Goal: Transaction & Acquisition: Purchase product/service

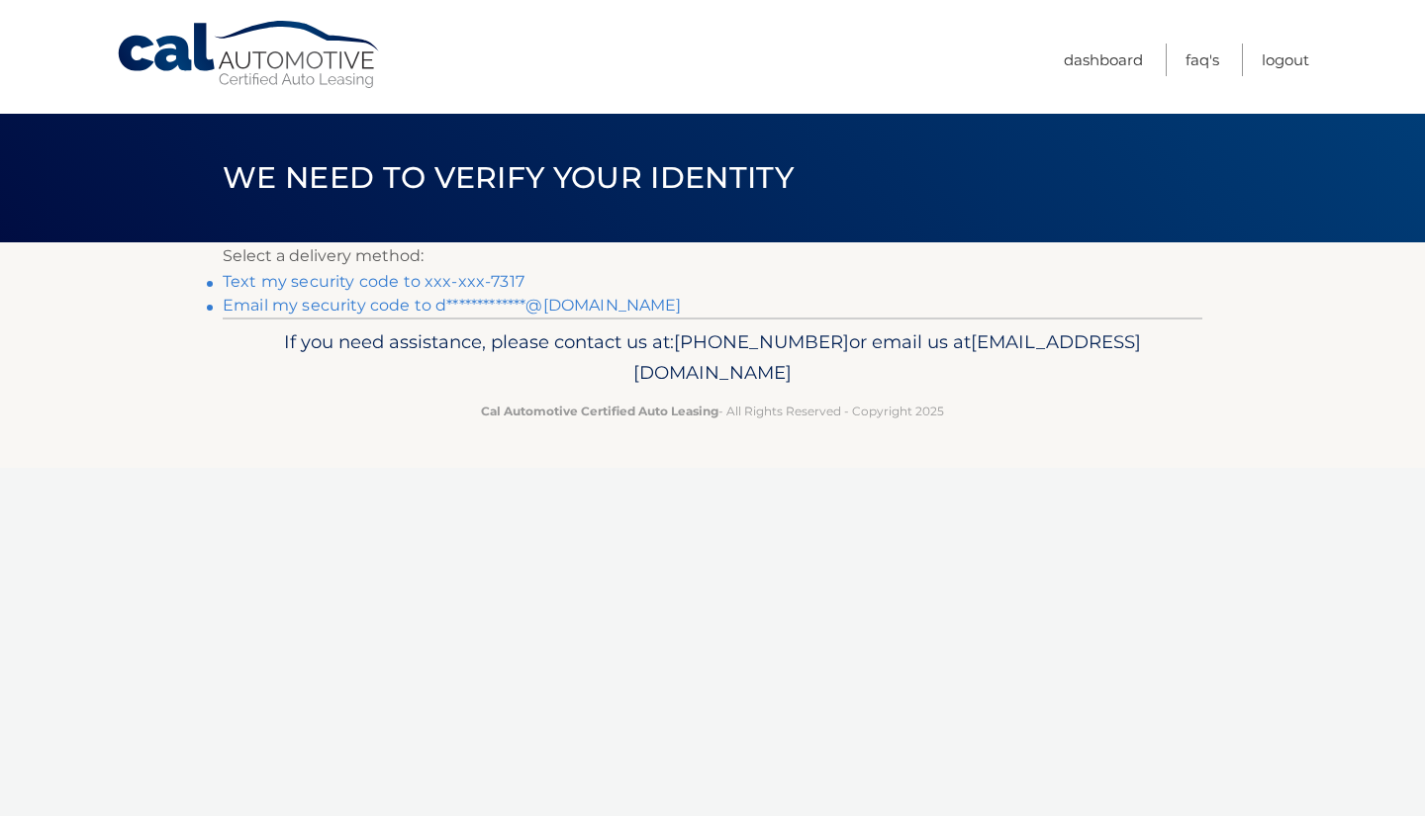
click at [408, 279] on link "Text my security code to xxx-xxx-7317" at bounding box center [374, 281] width 302 height 19
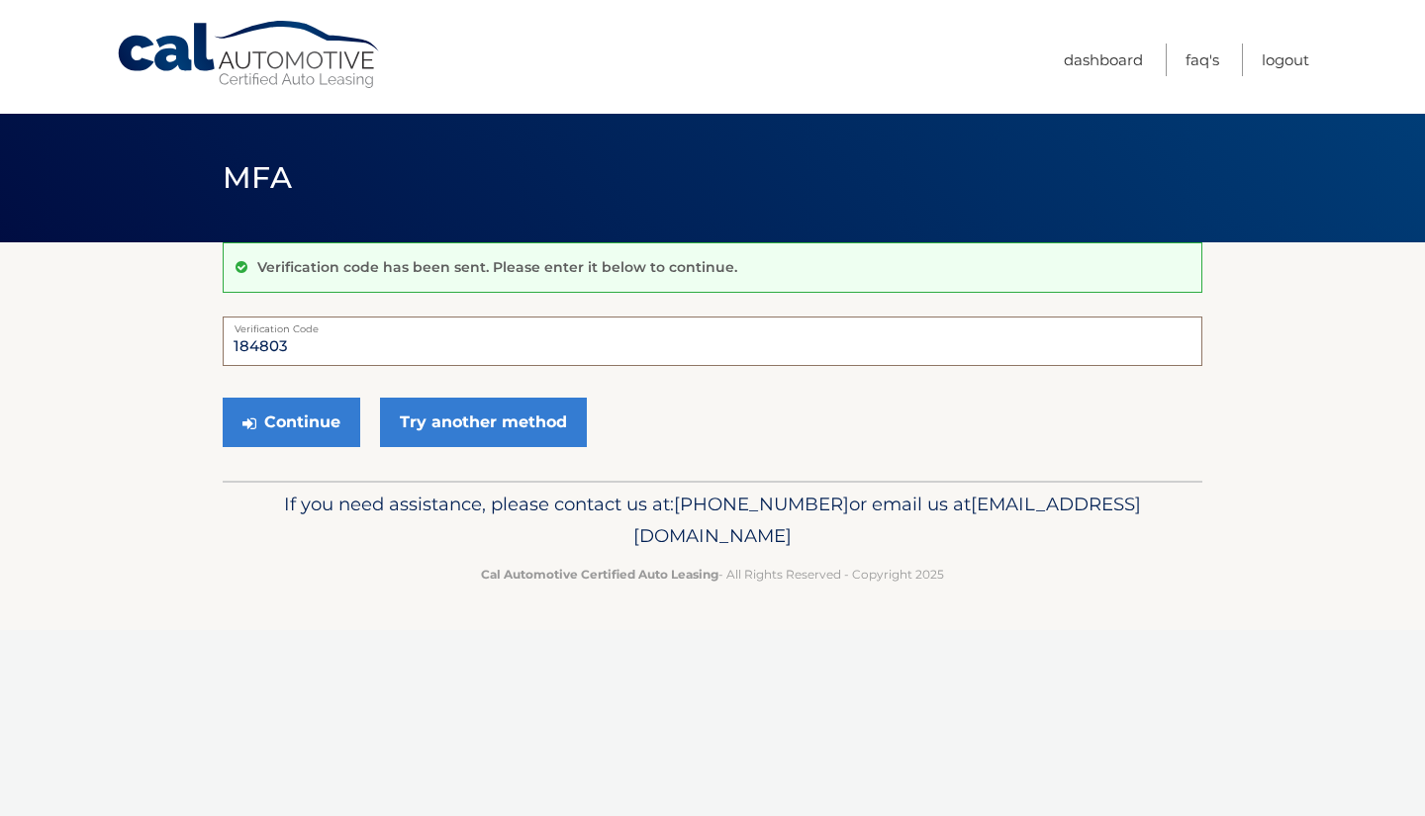
type input "184803"
click at [291, 421] on button "Continue" at bounding box center [292, 422] width 138 height 49
click at [293, 408] on button "Continue" at bounding box center [292, 422] width 138 height 49
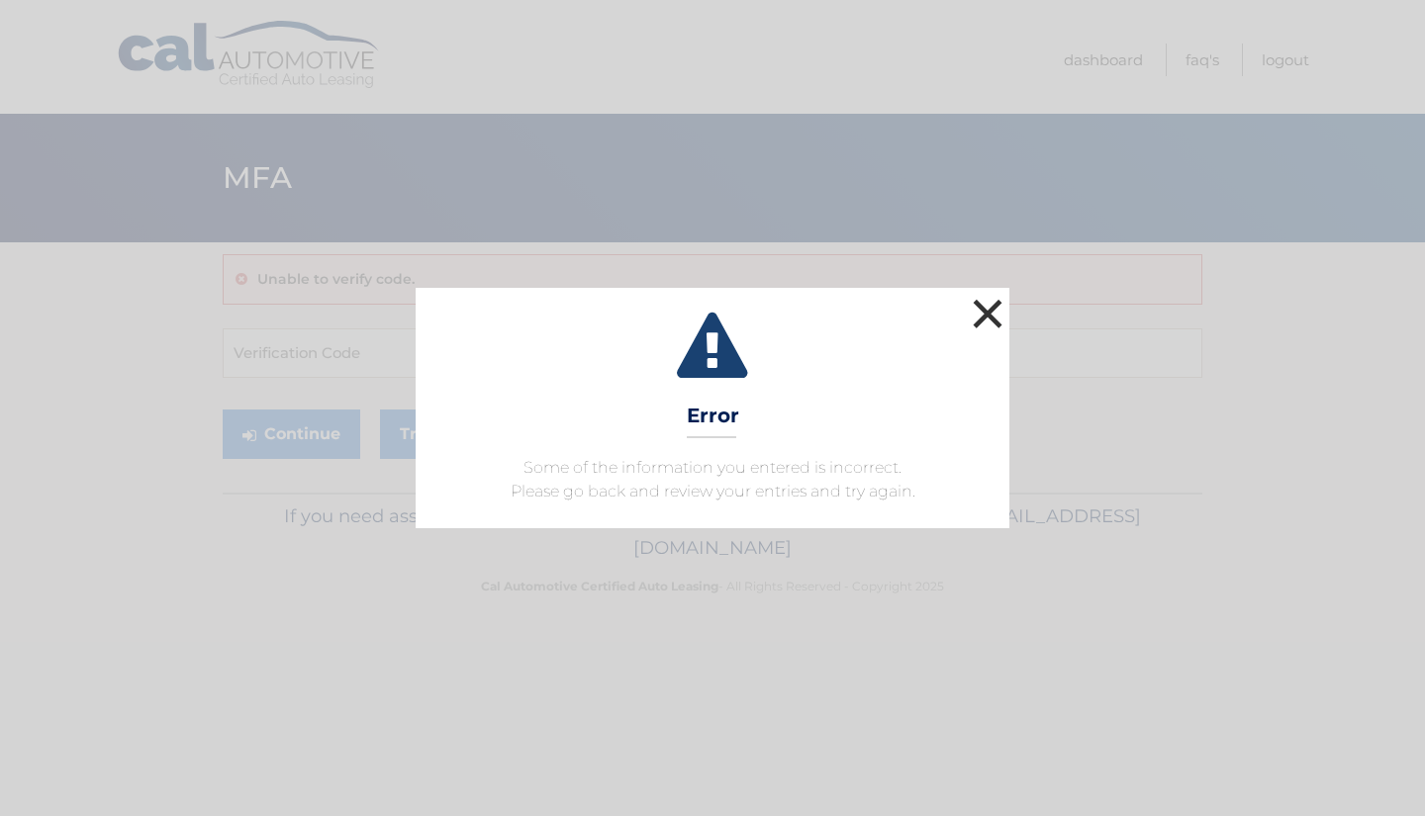
click at [983, 319] on button "×" at bounding box center [988, 314] width 40 height 40
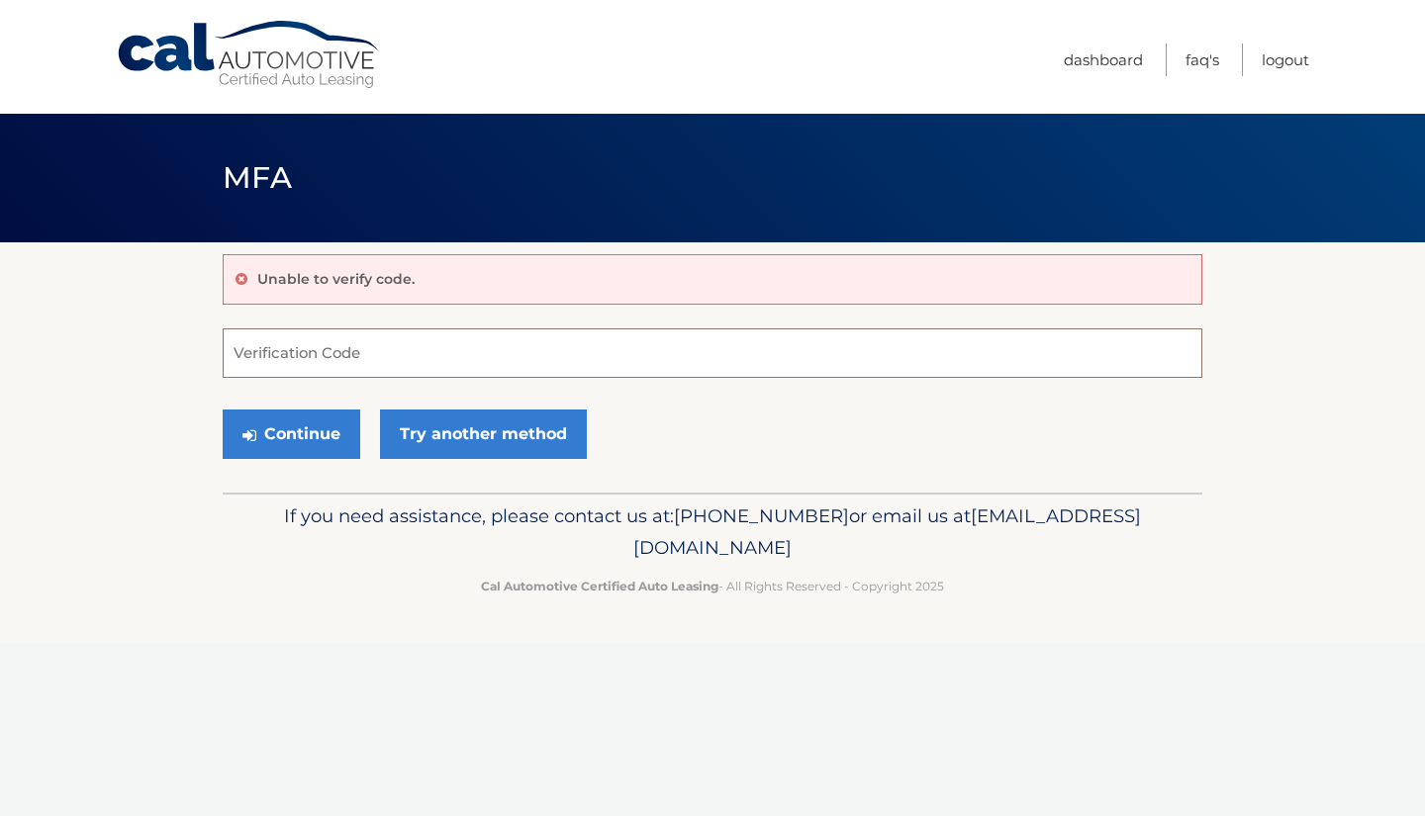
click at [413, 355] on input "Verification Code" at bounding box center [712, 352] width 979 height 49
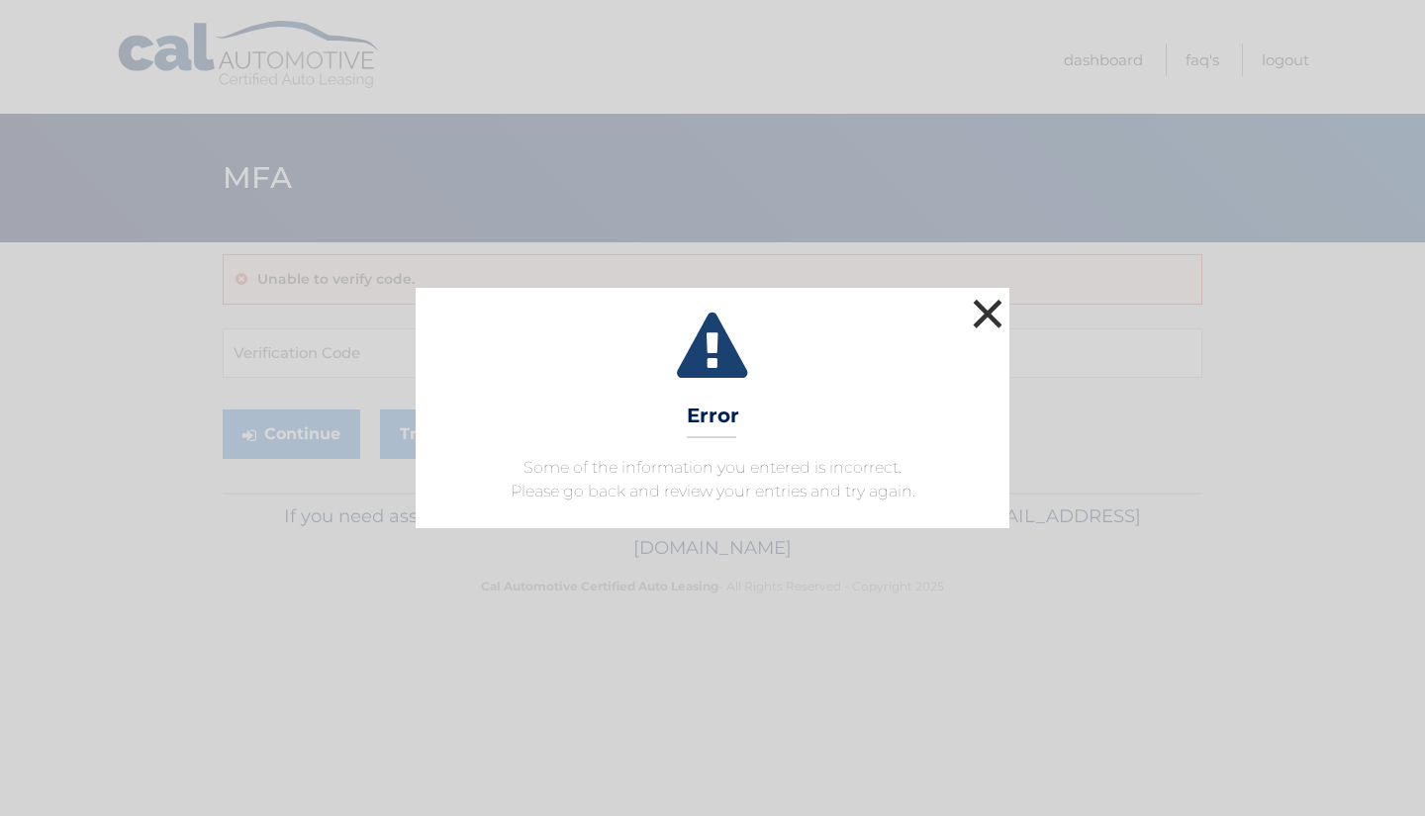
click at [999, 303] on button "×" at bounding box center [988, 314] width 40 height 40
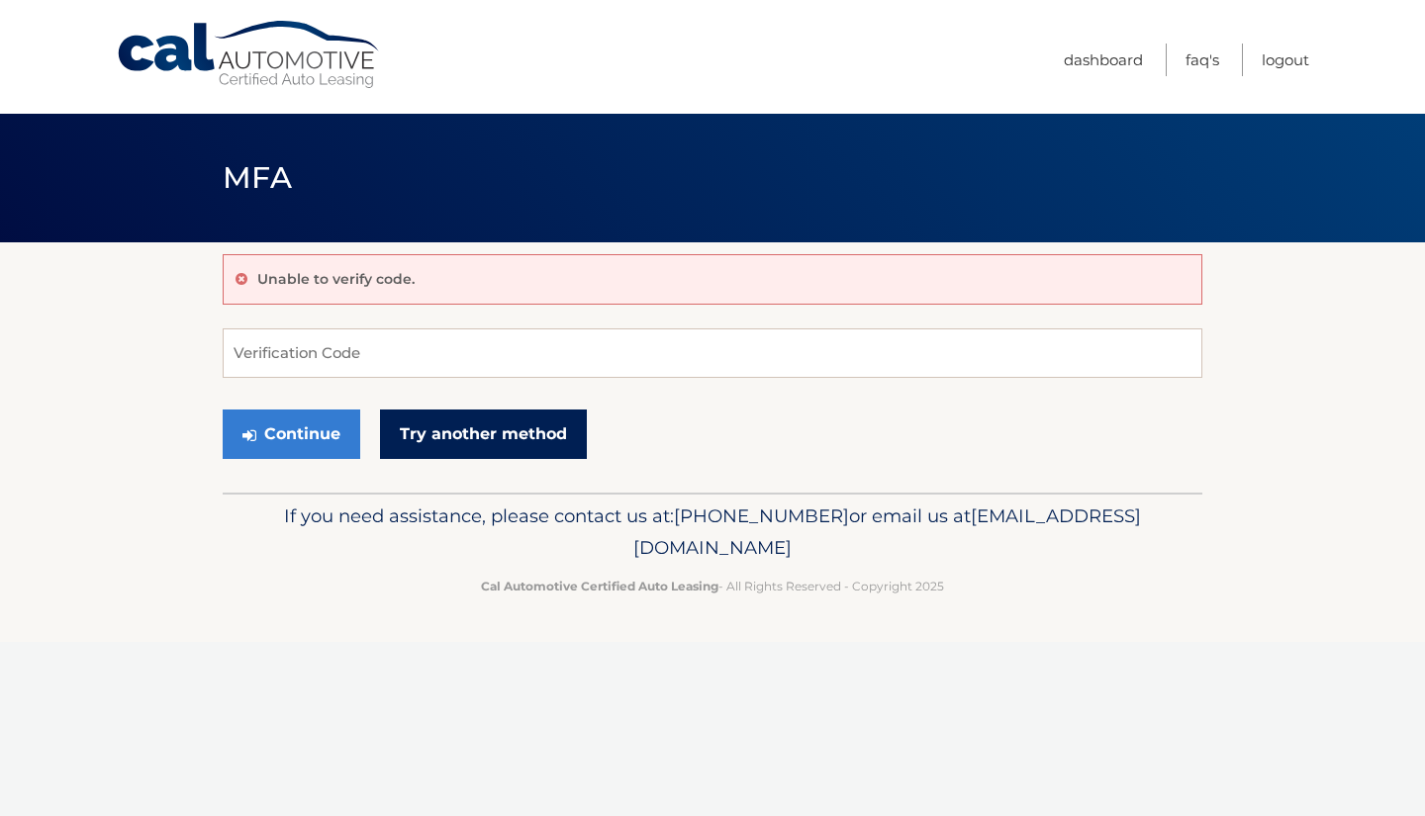
click at [508, 428] on link "Try another method" at bounding box center [483, 434] width 207 height 49
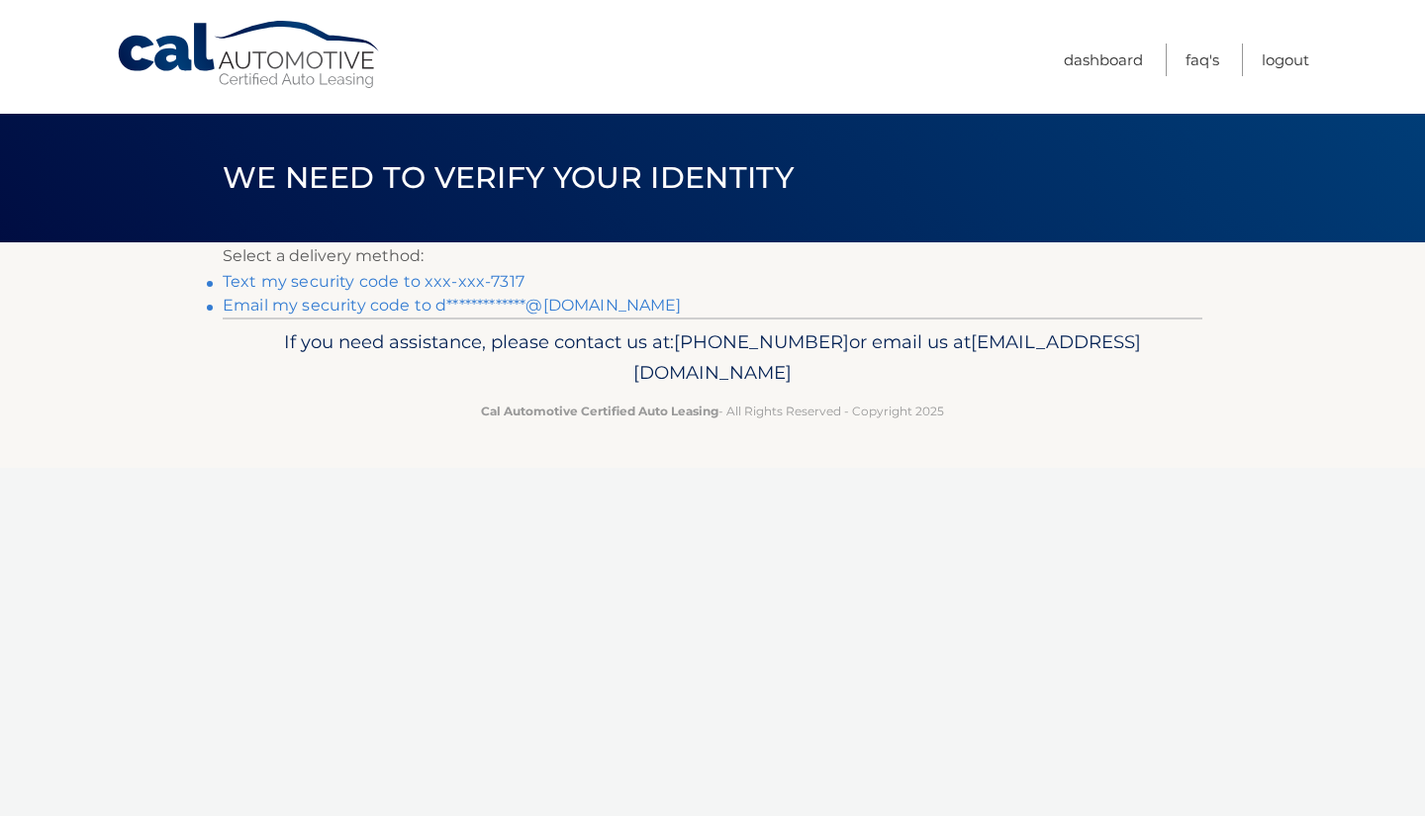
click at [493, 310] on link "**********" at bounding box center [452, 305] width 459 height 19
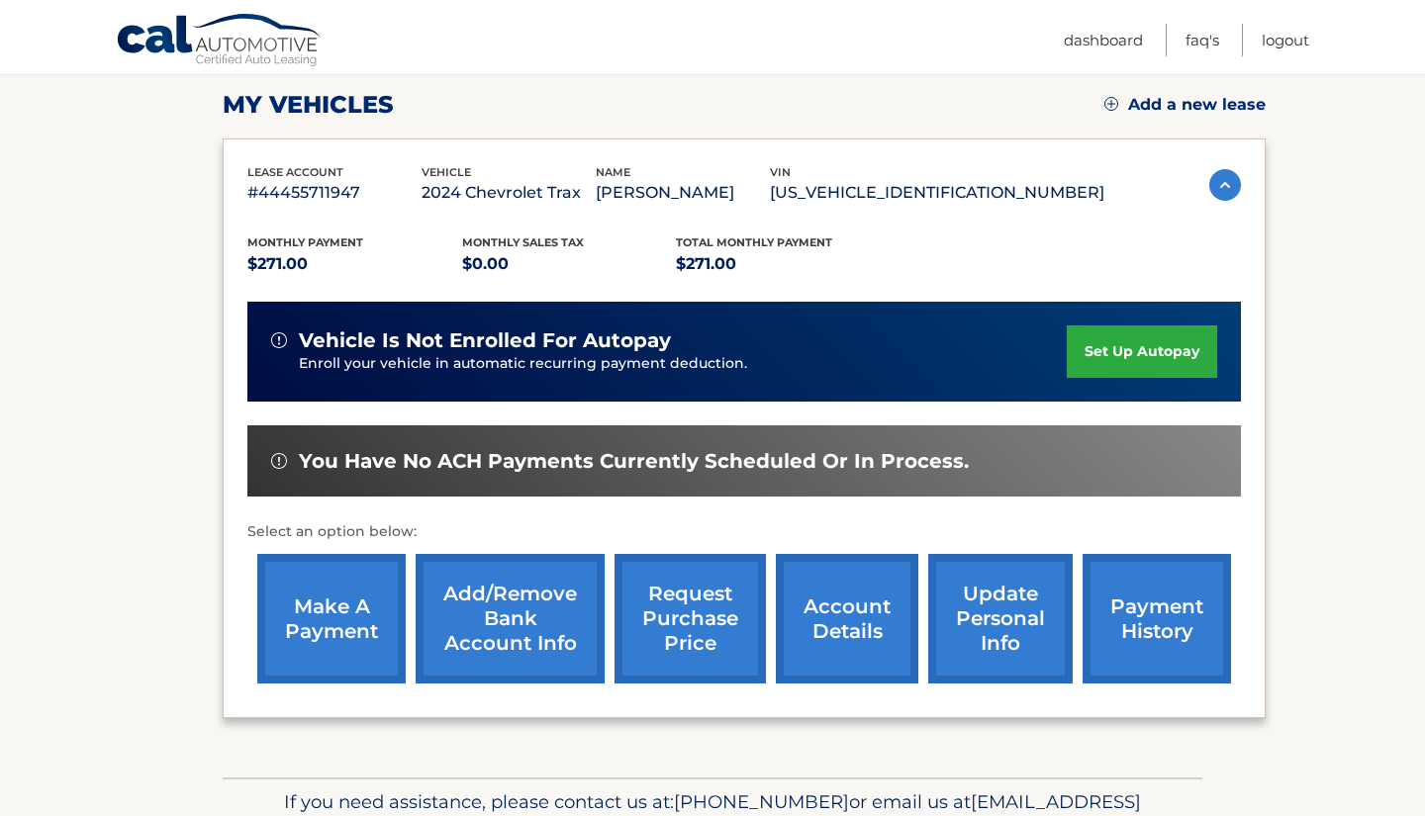
scroll to position [273, 0]
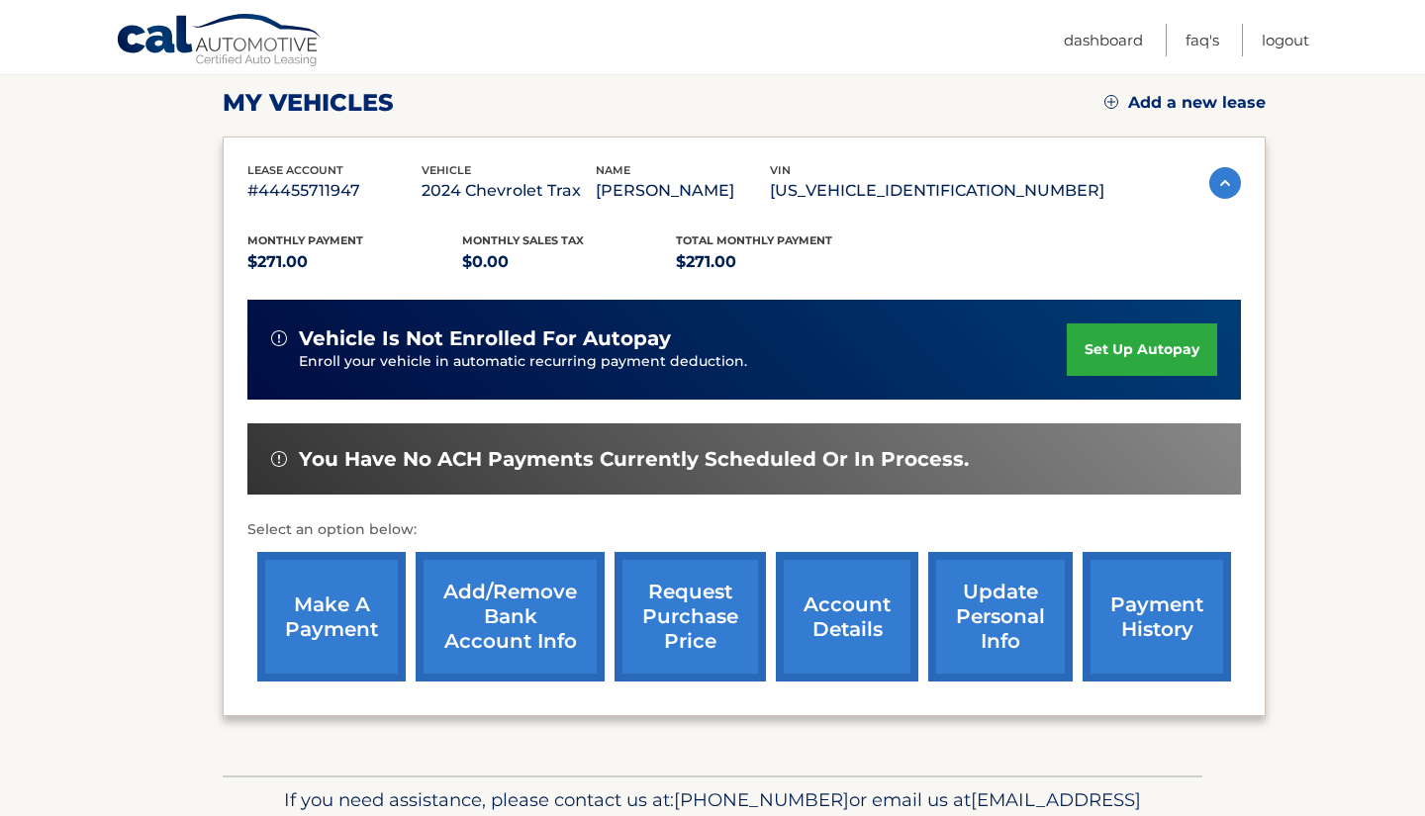
click at [323, 614] on link "make a payment" at bounding box center [331, 617] width 148 height 130
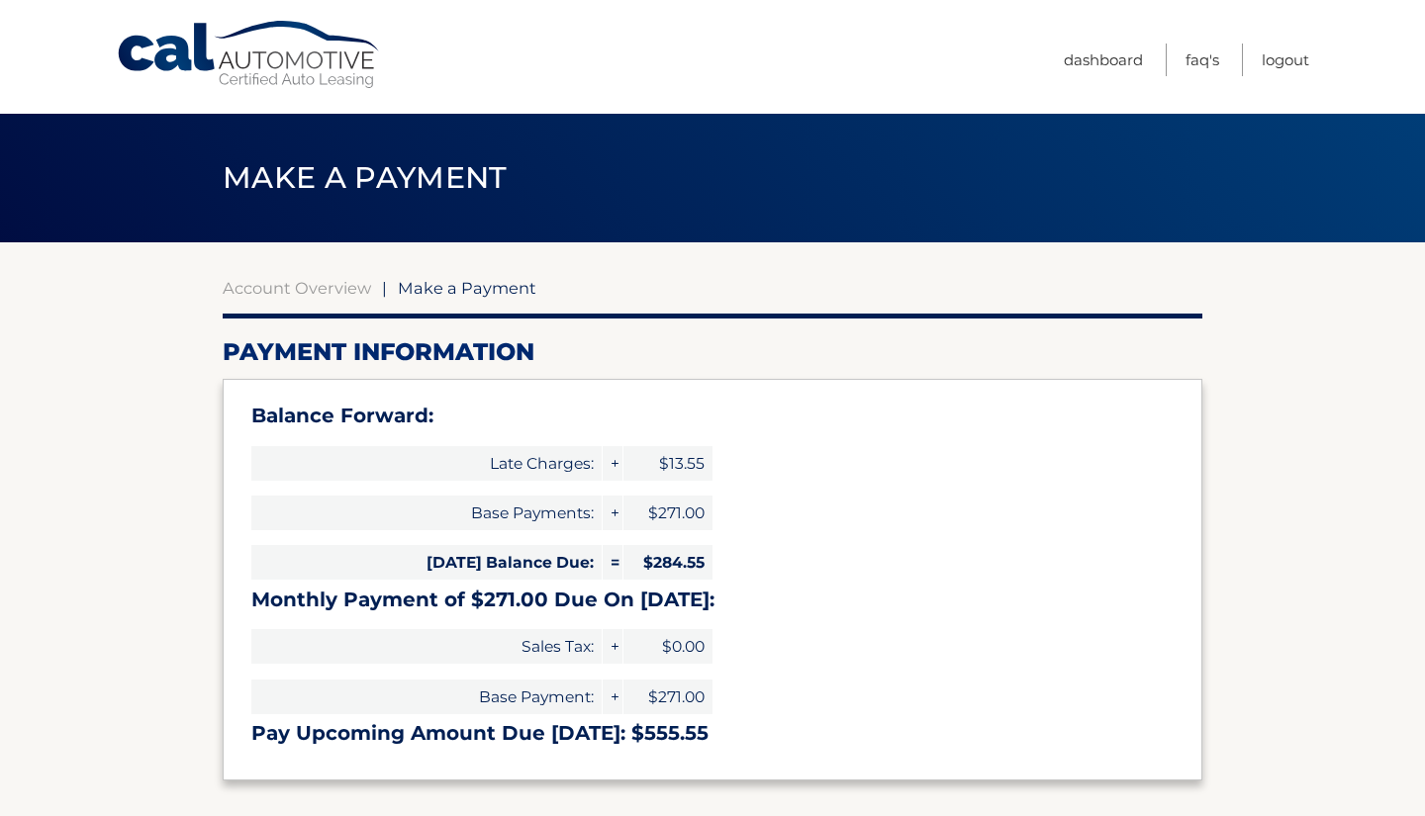
select select "MDkwNGMwODctZTZkNy00ODhlLWEzZjQtNWYyZDlhYWNjOTQ0"
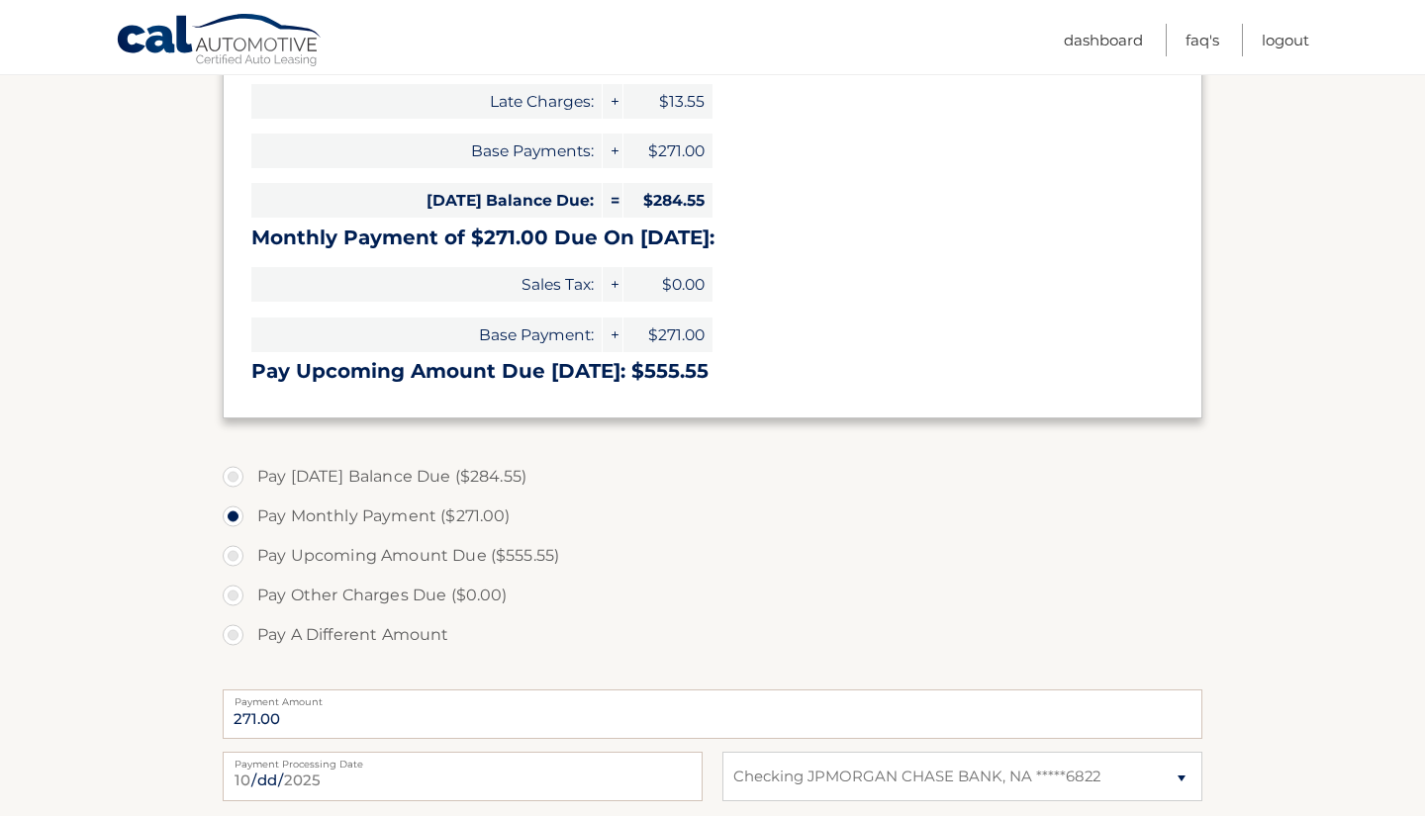
scroll to position [390, 0]
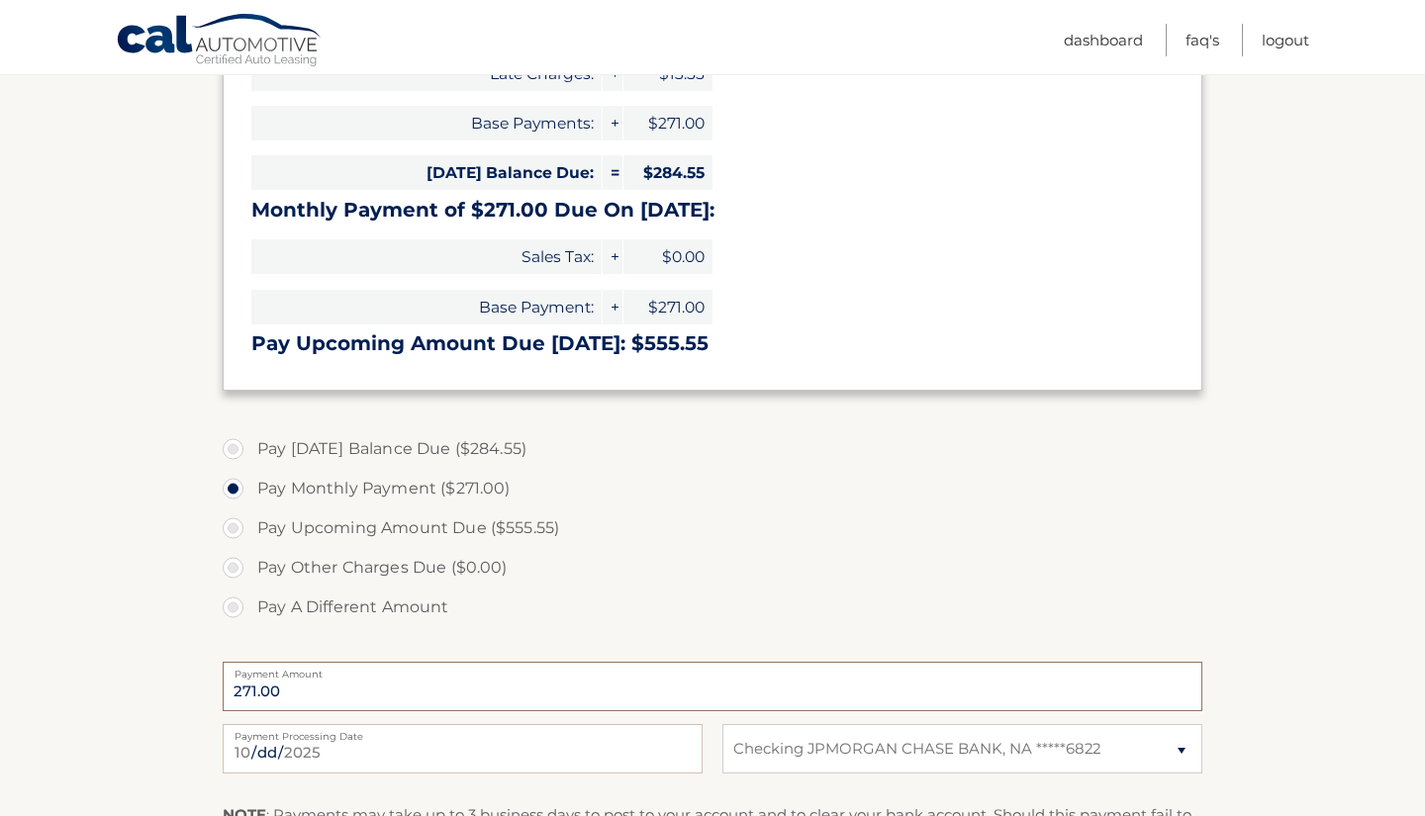
click at [327, 692] on input "271.00" at bounding box center [712, 686] width 979 height 49
click at [306, 695] on input "271.00" at bounding box center [712, 686] width 979 height 49
click at [214, 615] on section "Account Overview | Make a Payment Payment Information Balance Forward: Late Cha…" at bounding box center [712, 430] width 1425 height 1154
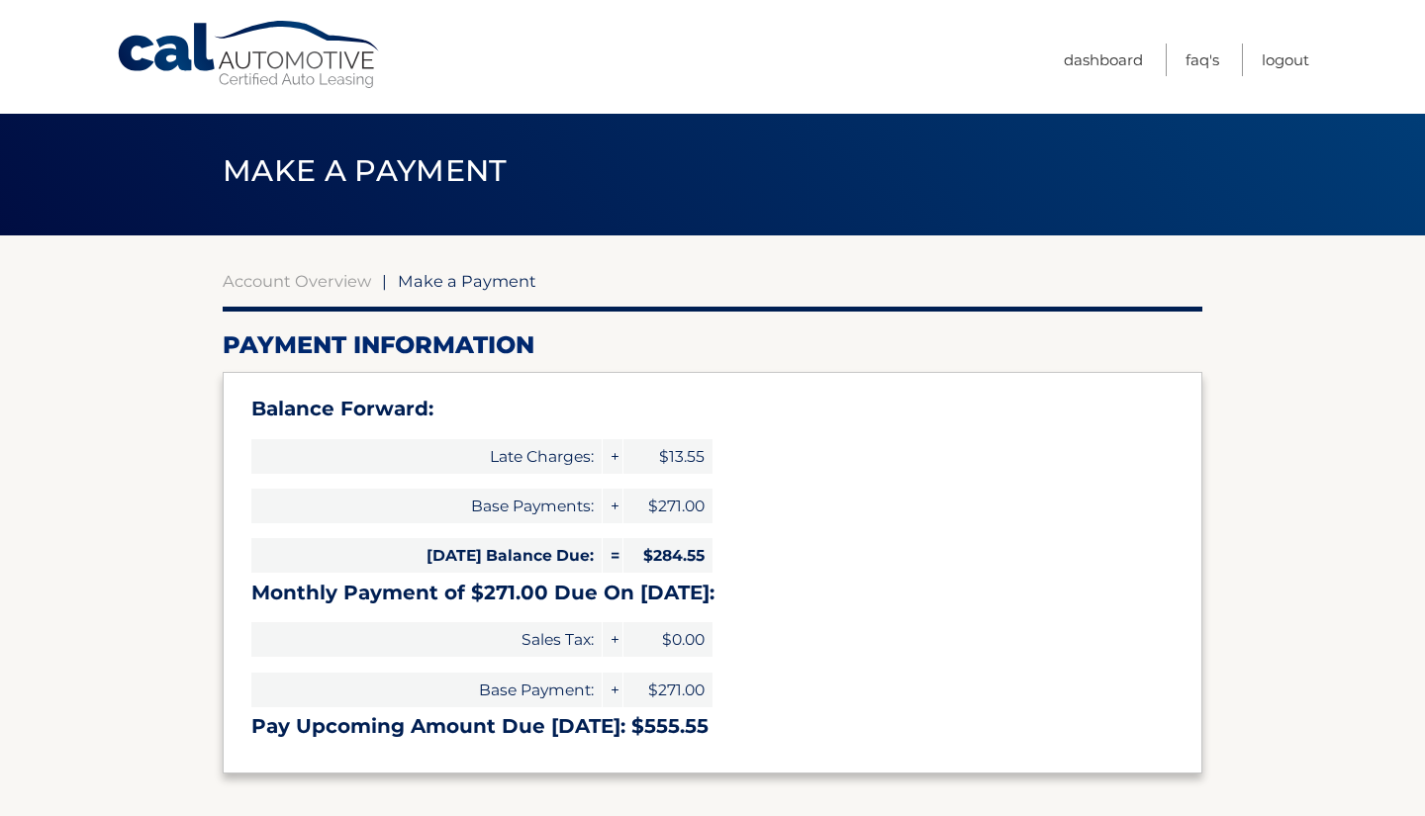
scroll to position [0, 0]
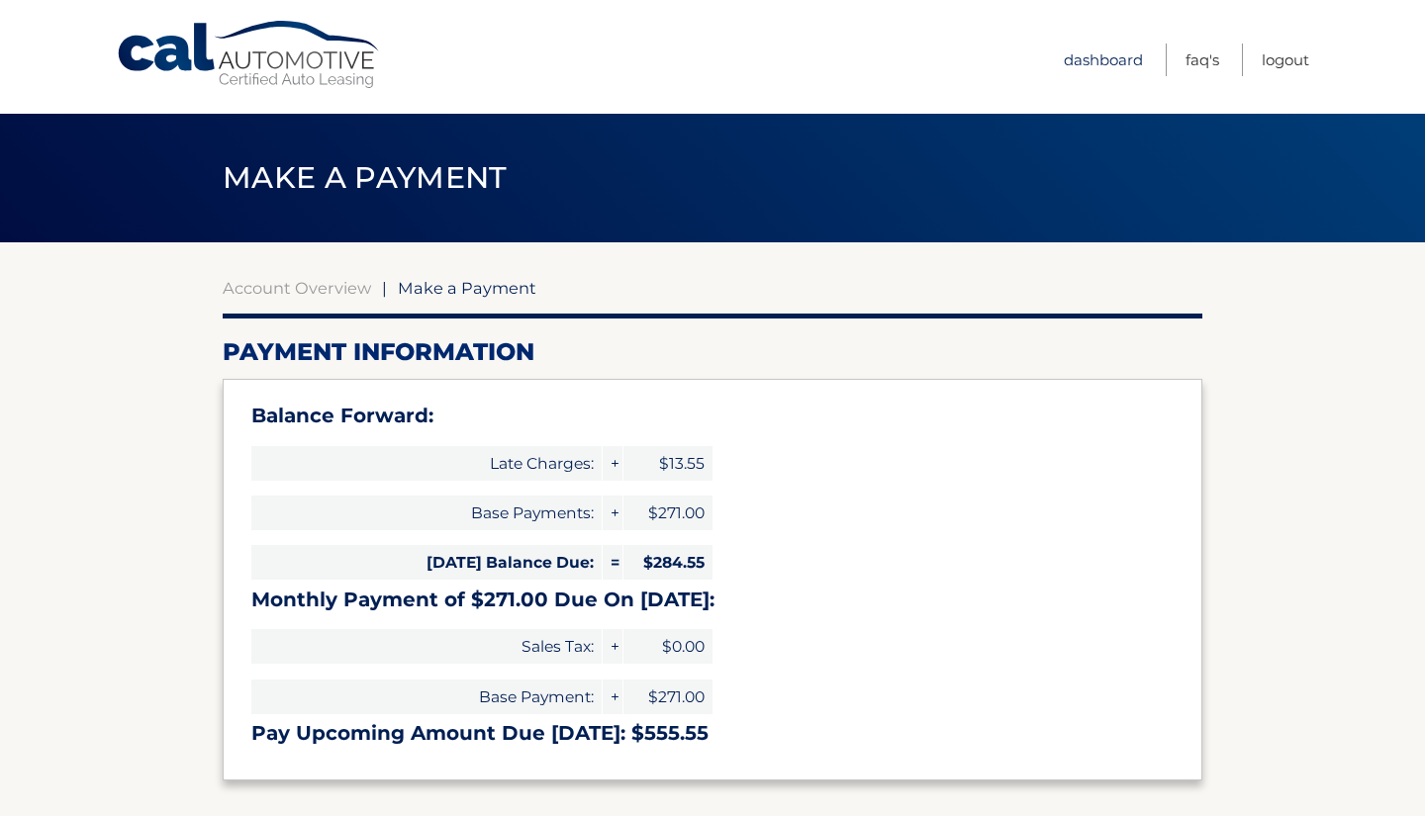
click at [1093, 58] on link "Dashboard" at bounding box center [1102, 60] width 79 height 33
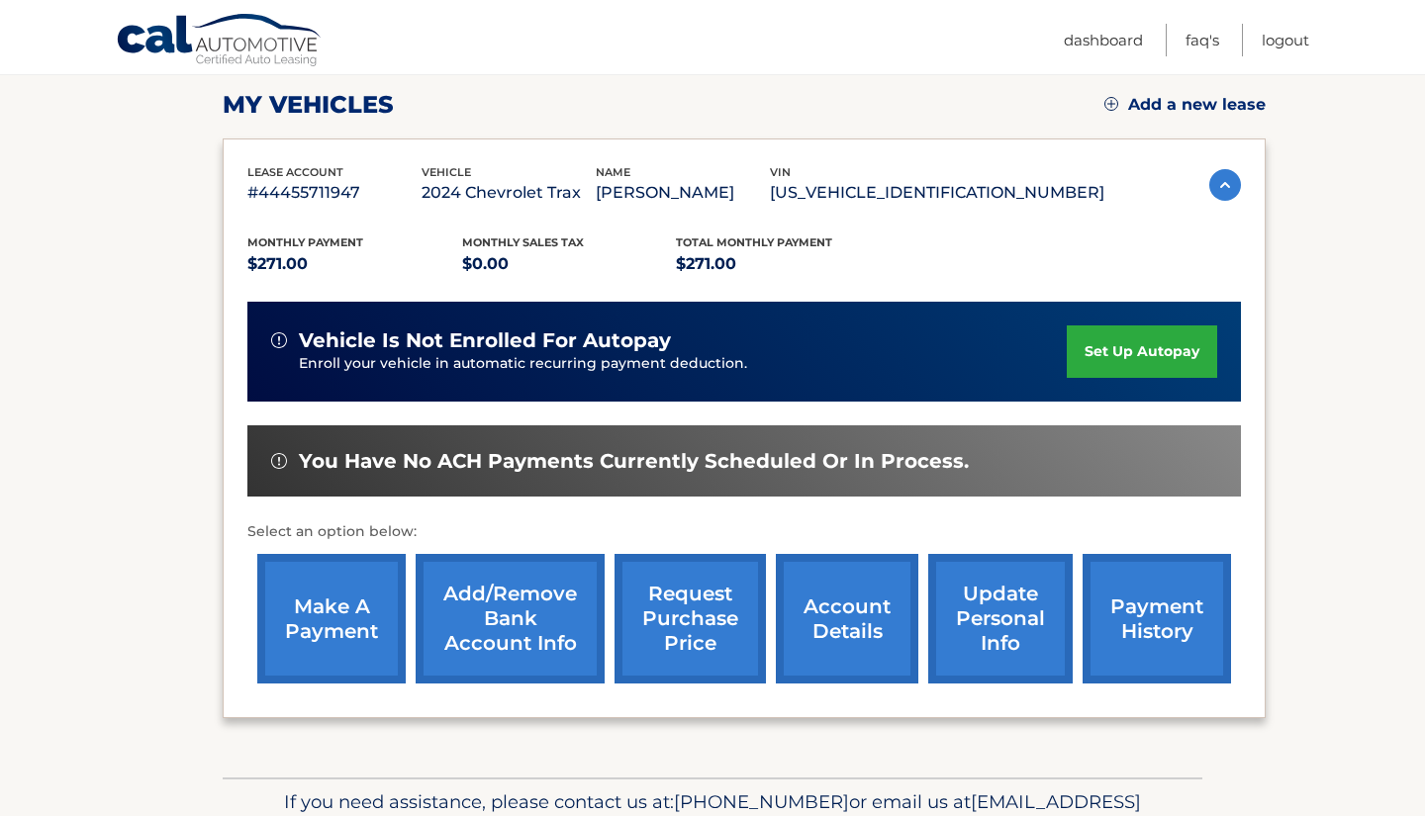
scroll to position [274, 0]
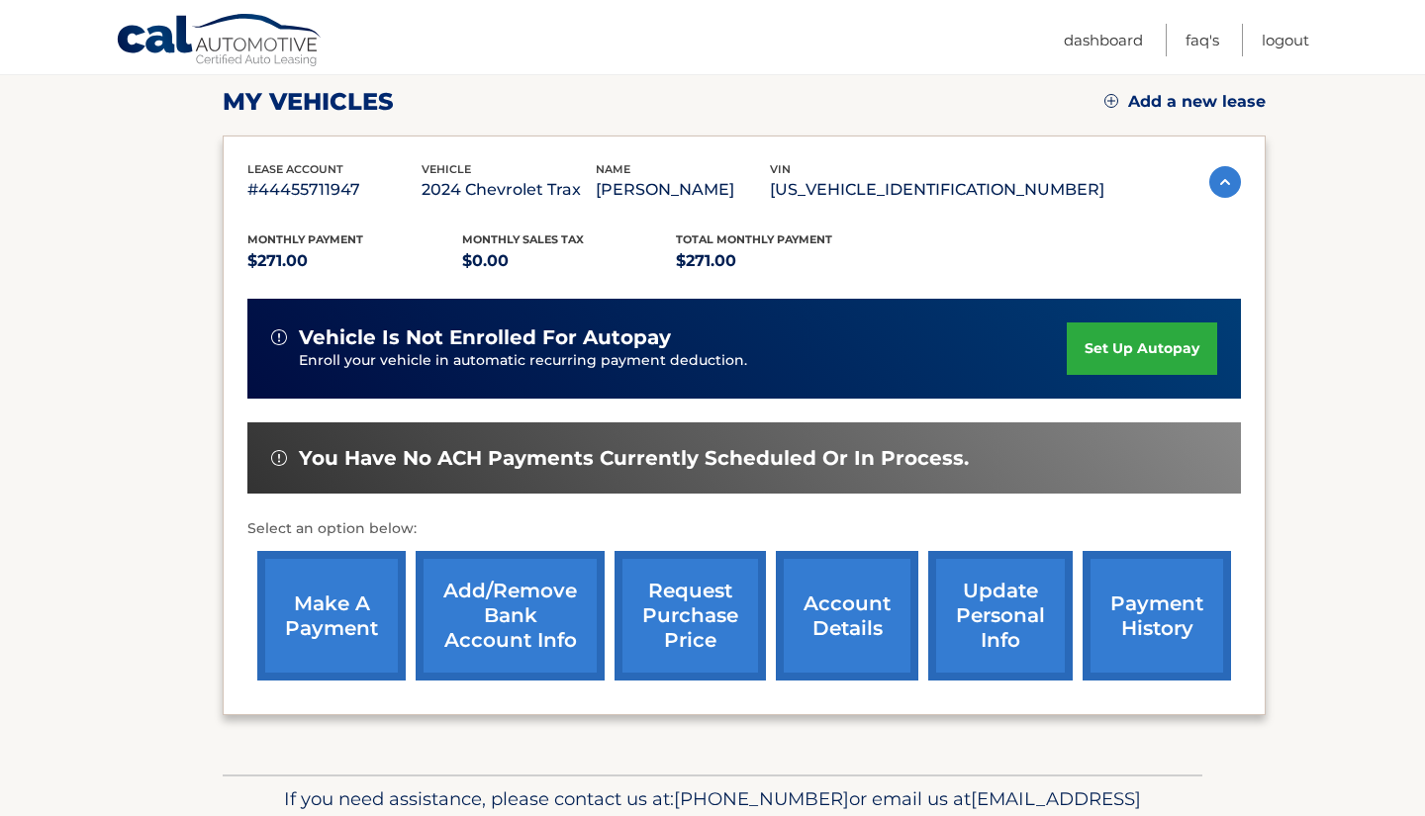
click at [1155, 607] on link "payment history" at bounding box center [1156, 616] width 148 height 130
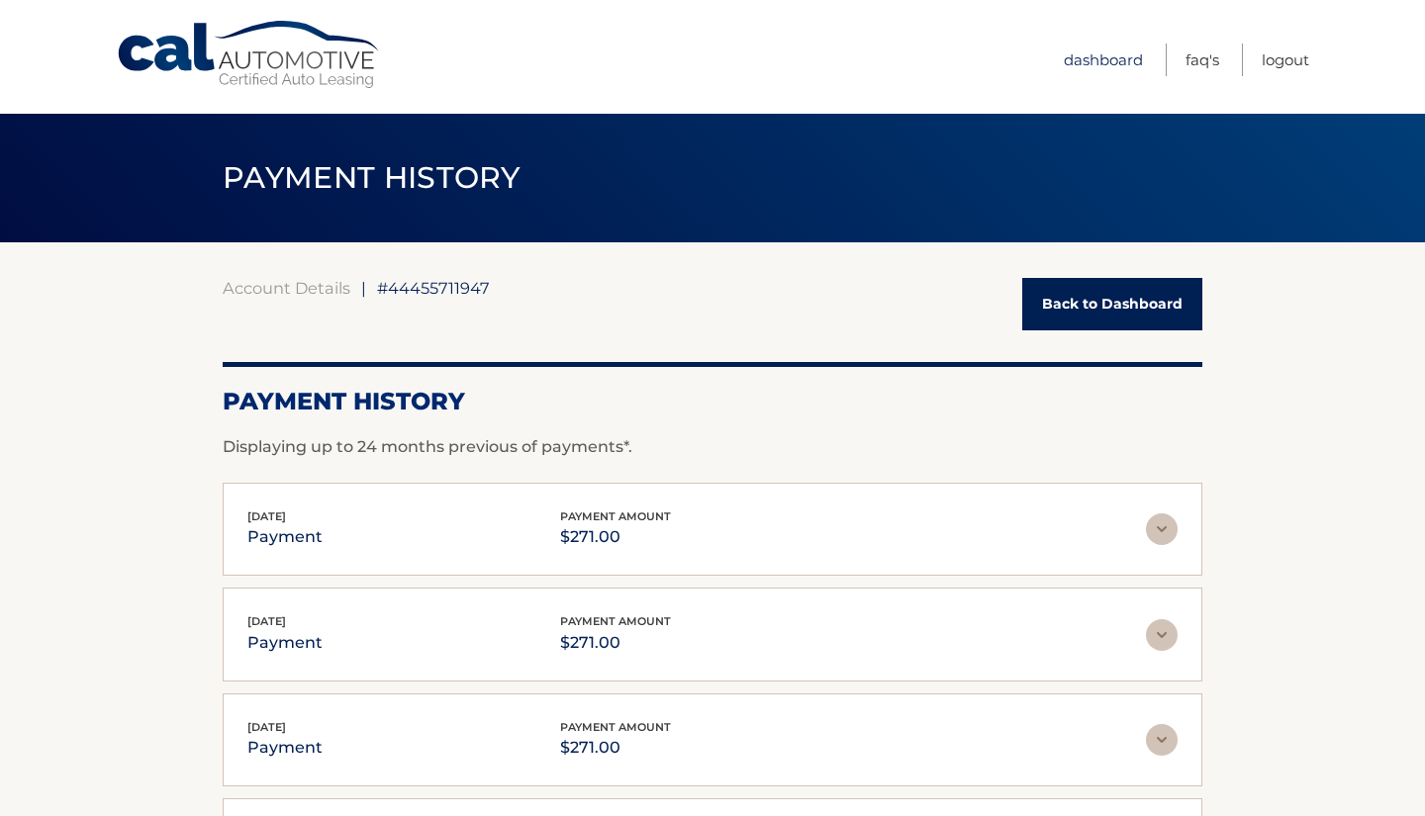
click at [1080, 50] on link "Dashboard" at bounding box center [1102, 60] width 79 height 33
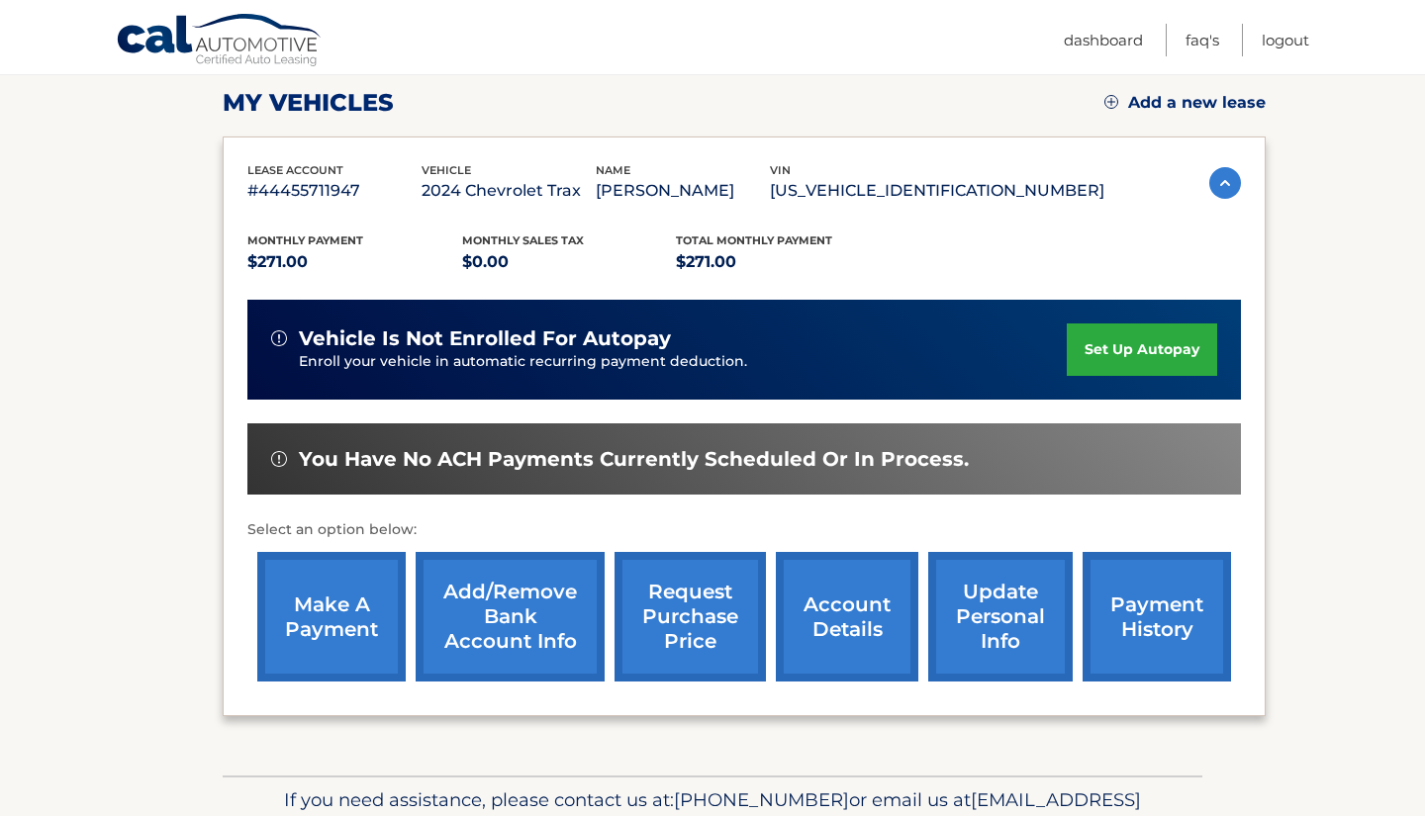
scroll to position [283, 0]
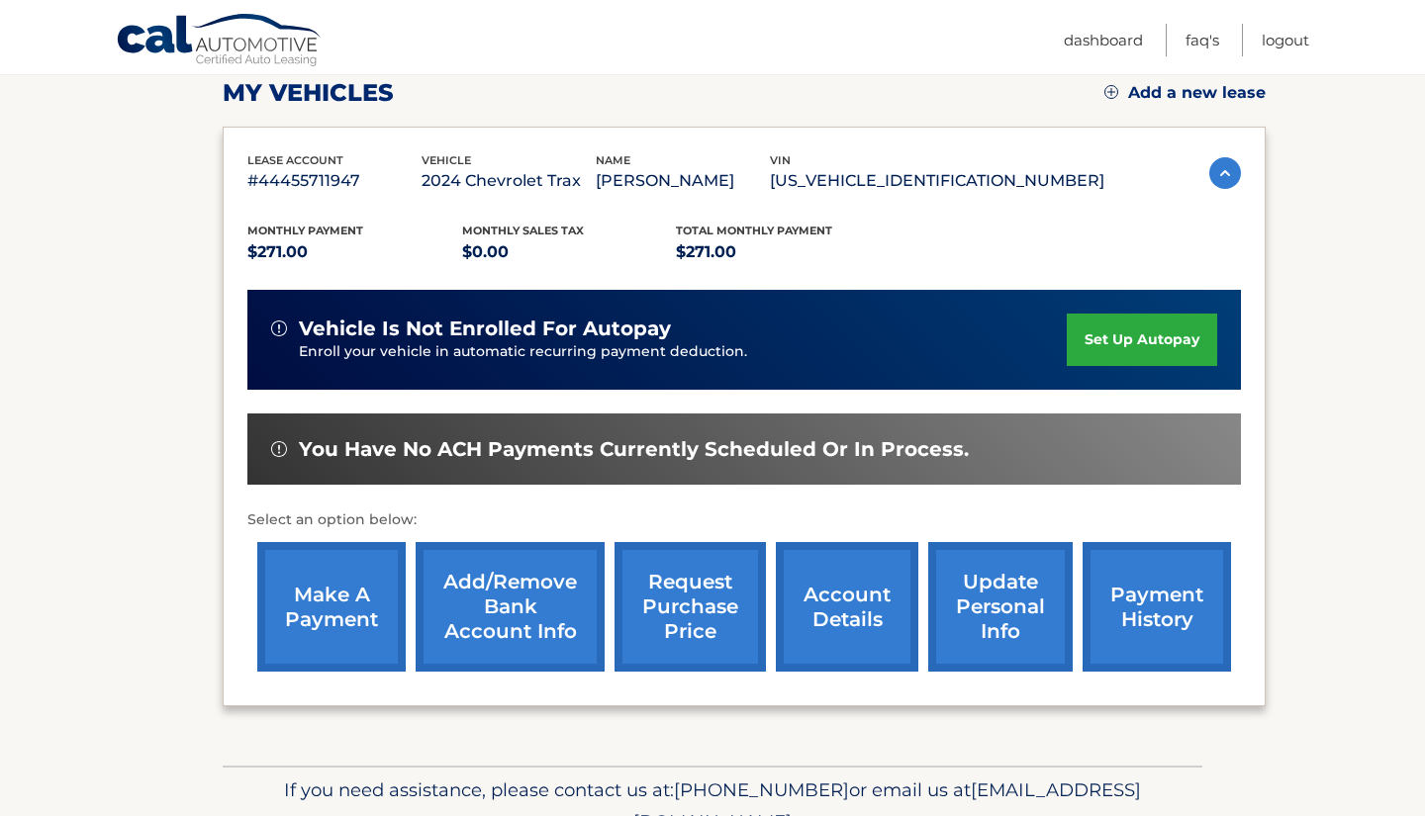
click at [297, 634] on link "make a payment" at bounding box center [331, 607] width 148 height 130
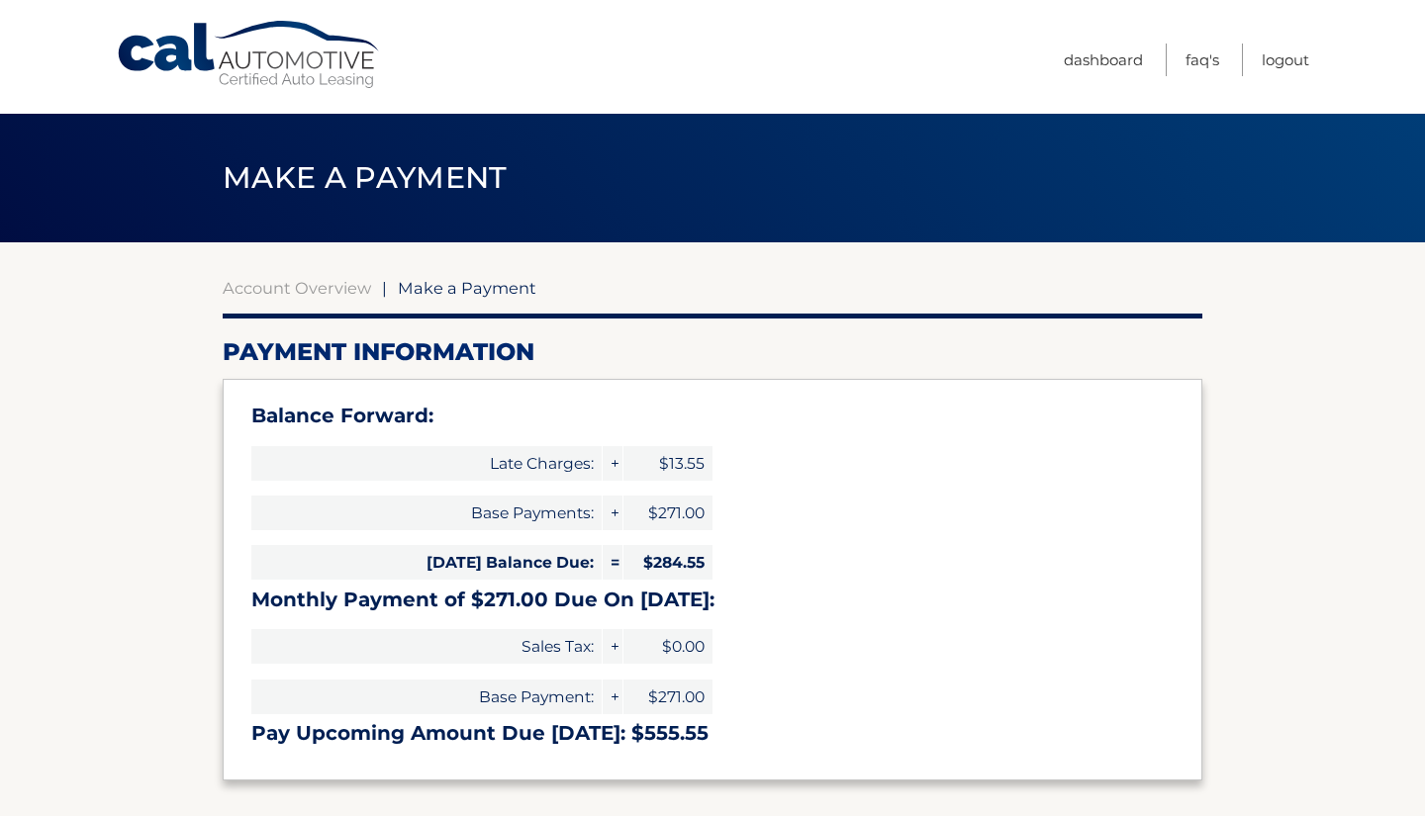
select select "MDkwNGMwODctZTZkNy00ODhlLWEzZjQtNWYyZDlhYWNjOTQ0"
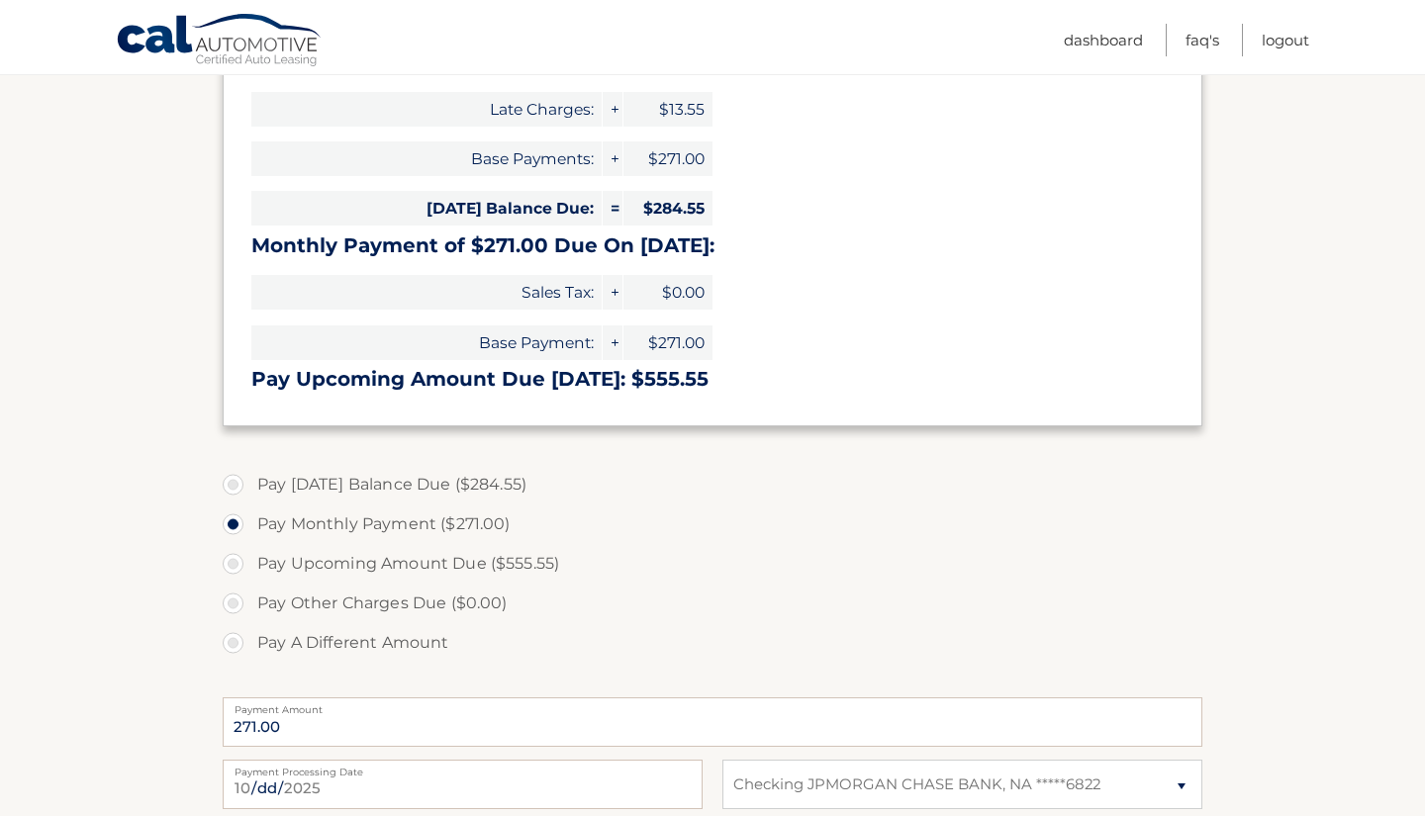
scroll to position [360, 0]
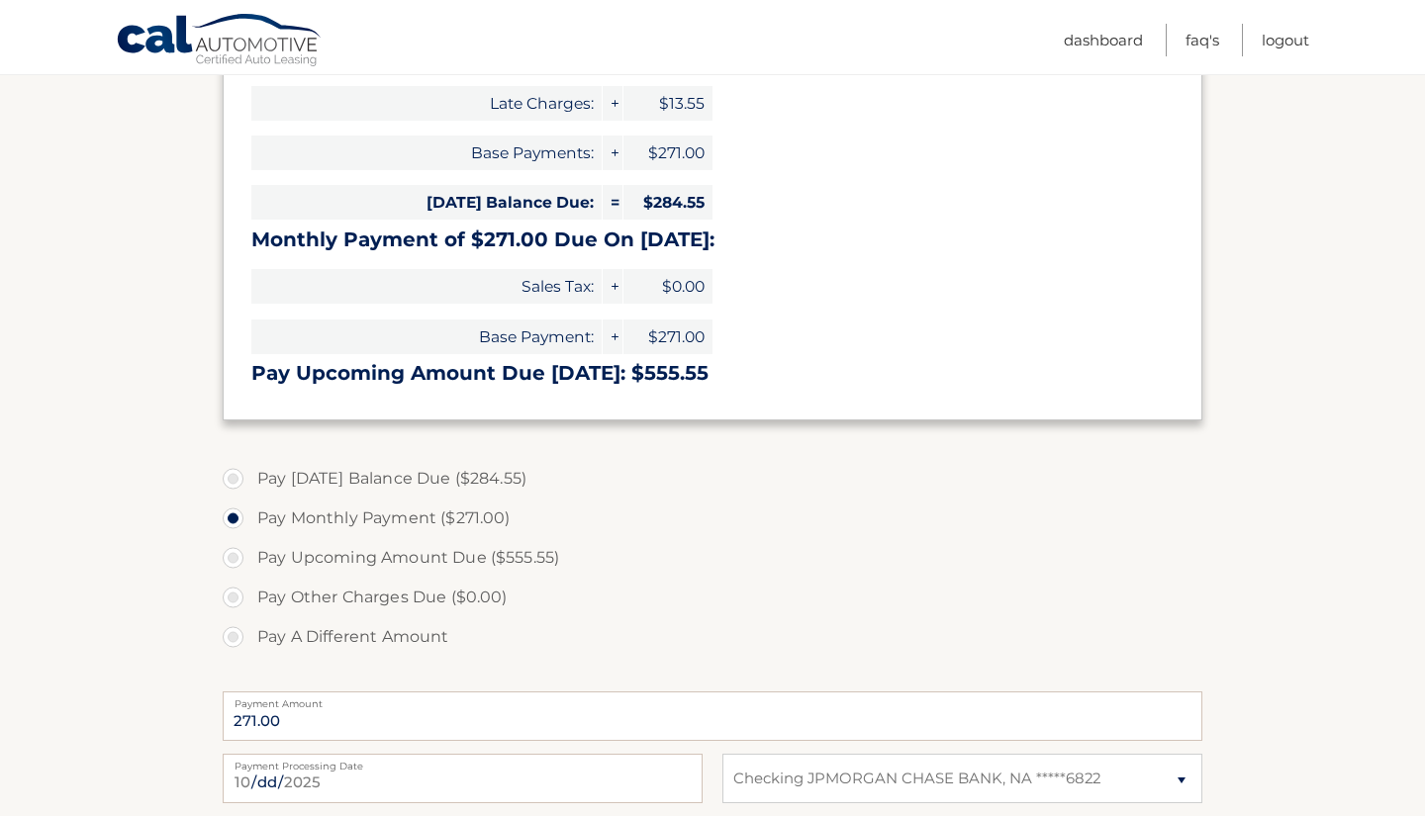
click at [400, 631] on label "Pay A Different Amount" at bounding box center [712, 637] width 979 height 40
click at [250, 631] on input "Pay A Different Amount" at bounding box center [241, 633] width 20 height 32
radio input "true"
click at [415, 460] on label "Pay Today's Balance Due ($284.55)" at bounding box center [712, 479] width 979 height 40
click at [250, 460] on input "Pay Today's Balance Due ($284.55)" at bounding box center [241, 475] width 20 height 32
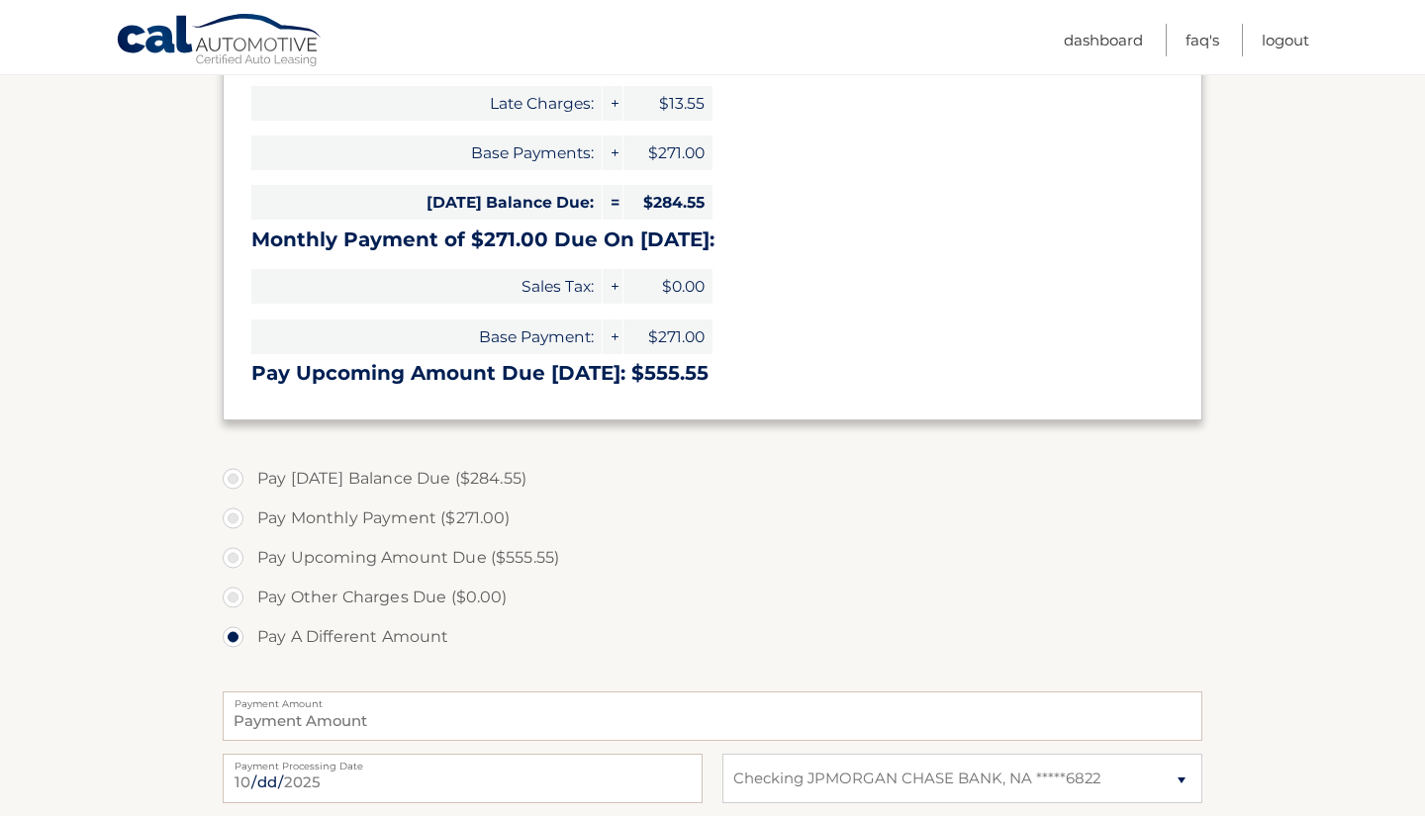
radio input "true"
type input "284.55"
click at [398, 501] on label "Pay Monthly Payment ($271.00)" at bounding box center [712, 519] width 979 height 40
click at [250, 501] on input "Pay Monthly Payment ($271.00)" at bounding box center [241, 515] width 20 height 32
radio input "true"
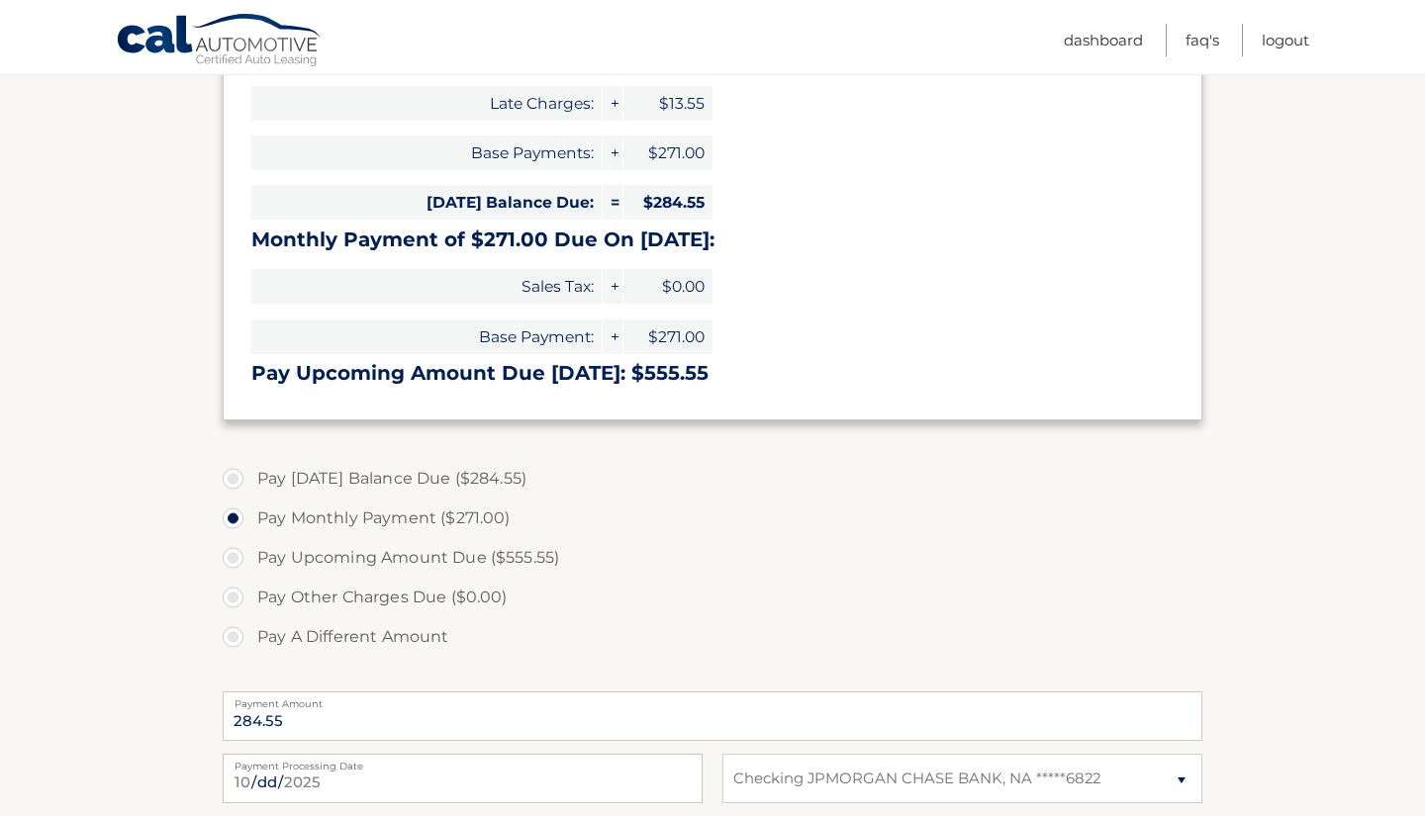
type input "271.00"
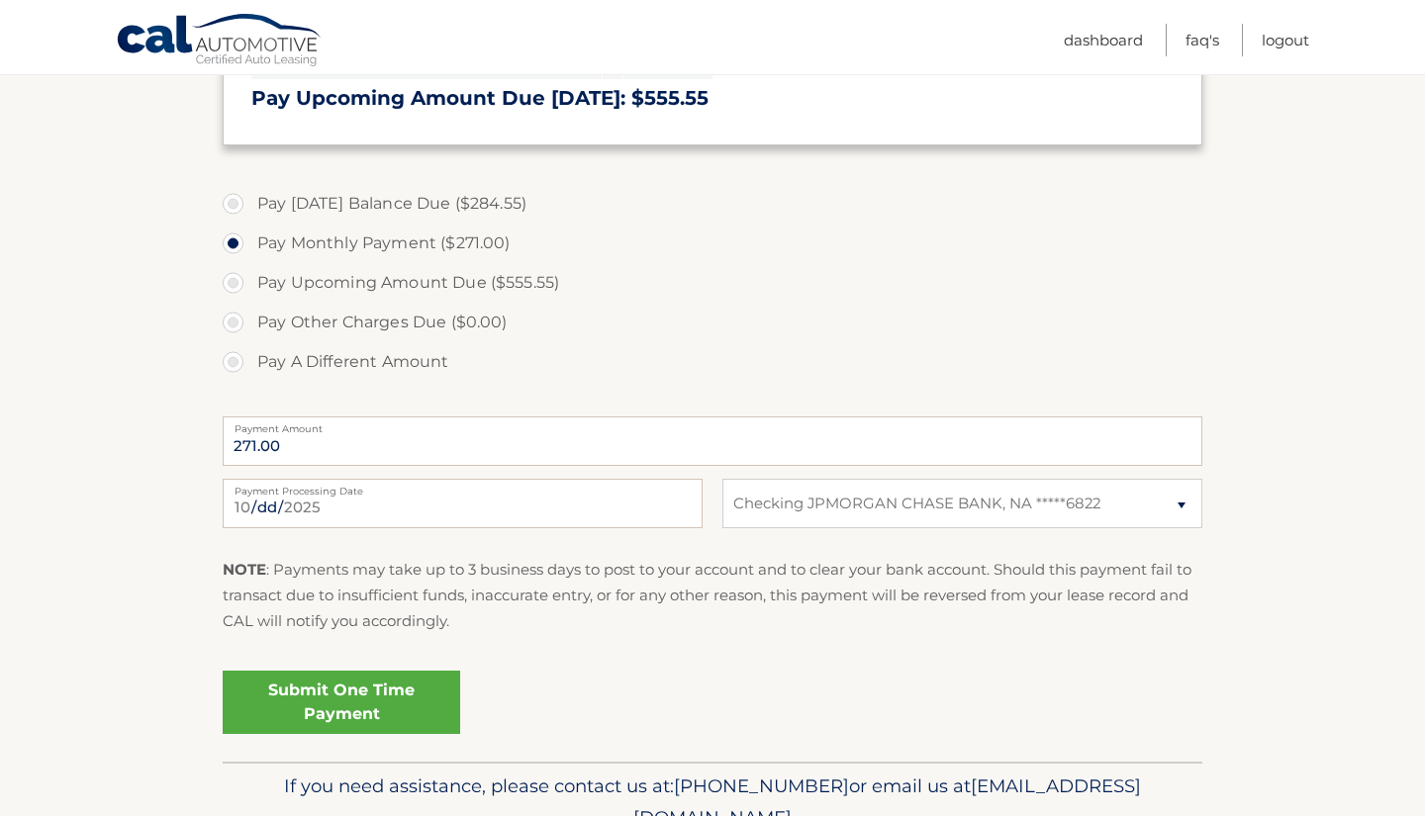
scroll to position [640, 0]
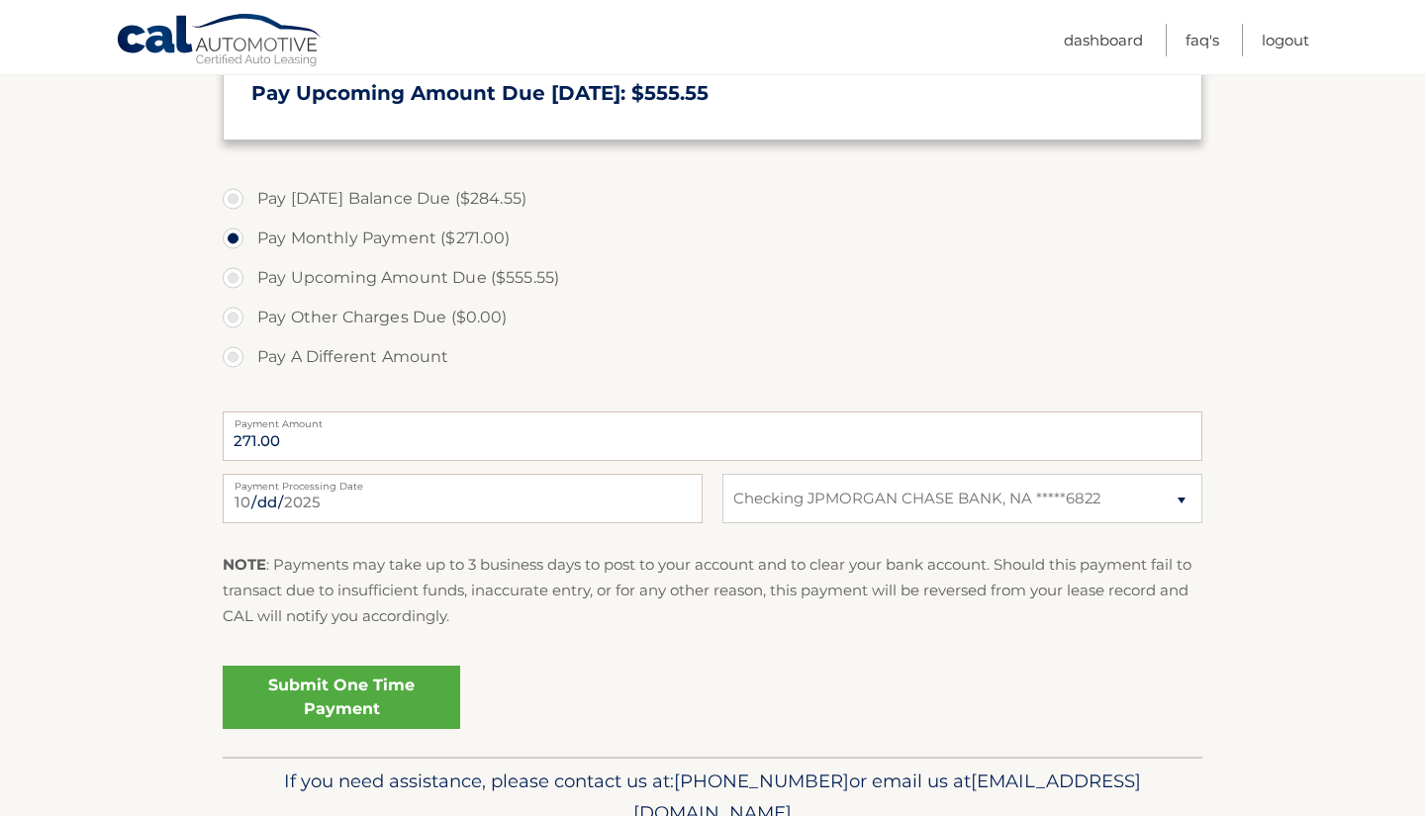
click at [392, 686] on link "Submit One Time Payment" at bounding box center [341, 697] width 237 height 63
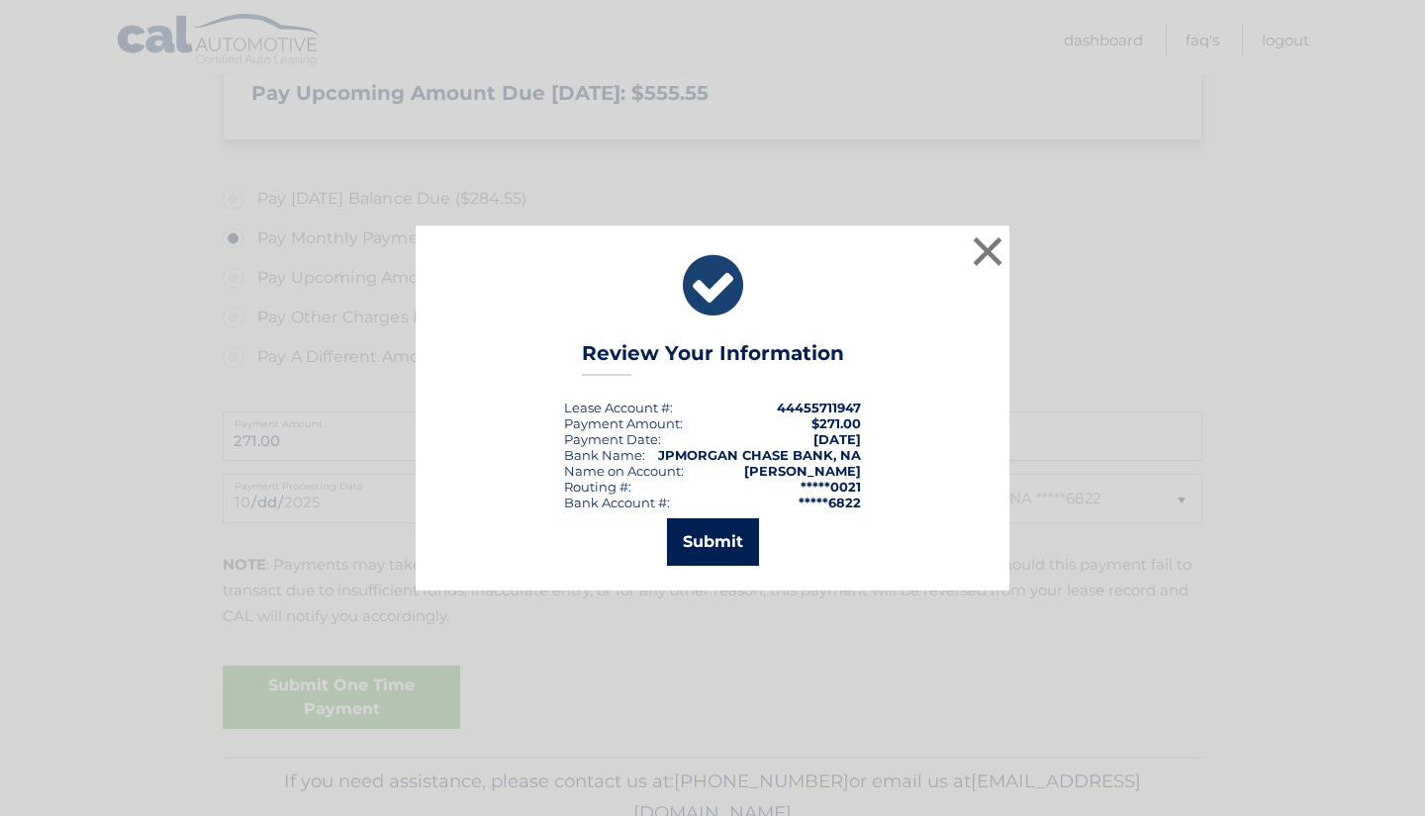
click at [713, 545] on button "Submit" at bounding box center [713, 541] width 92 height 47
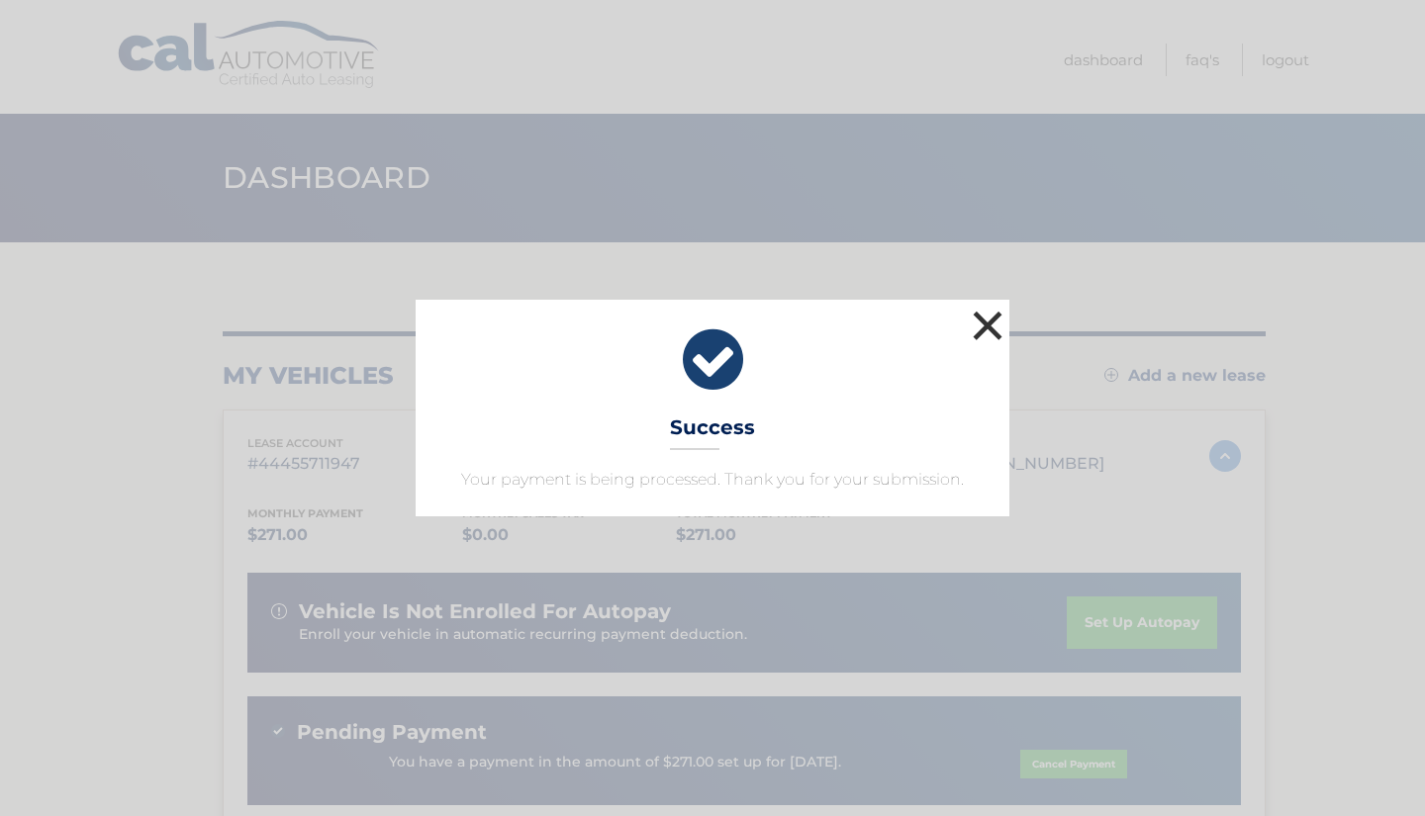
click at [991, 321] on button "×" at bounding box center [988, 326] width 40 height 40
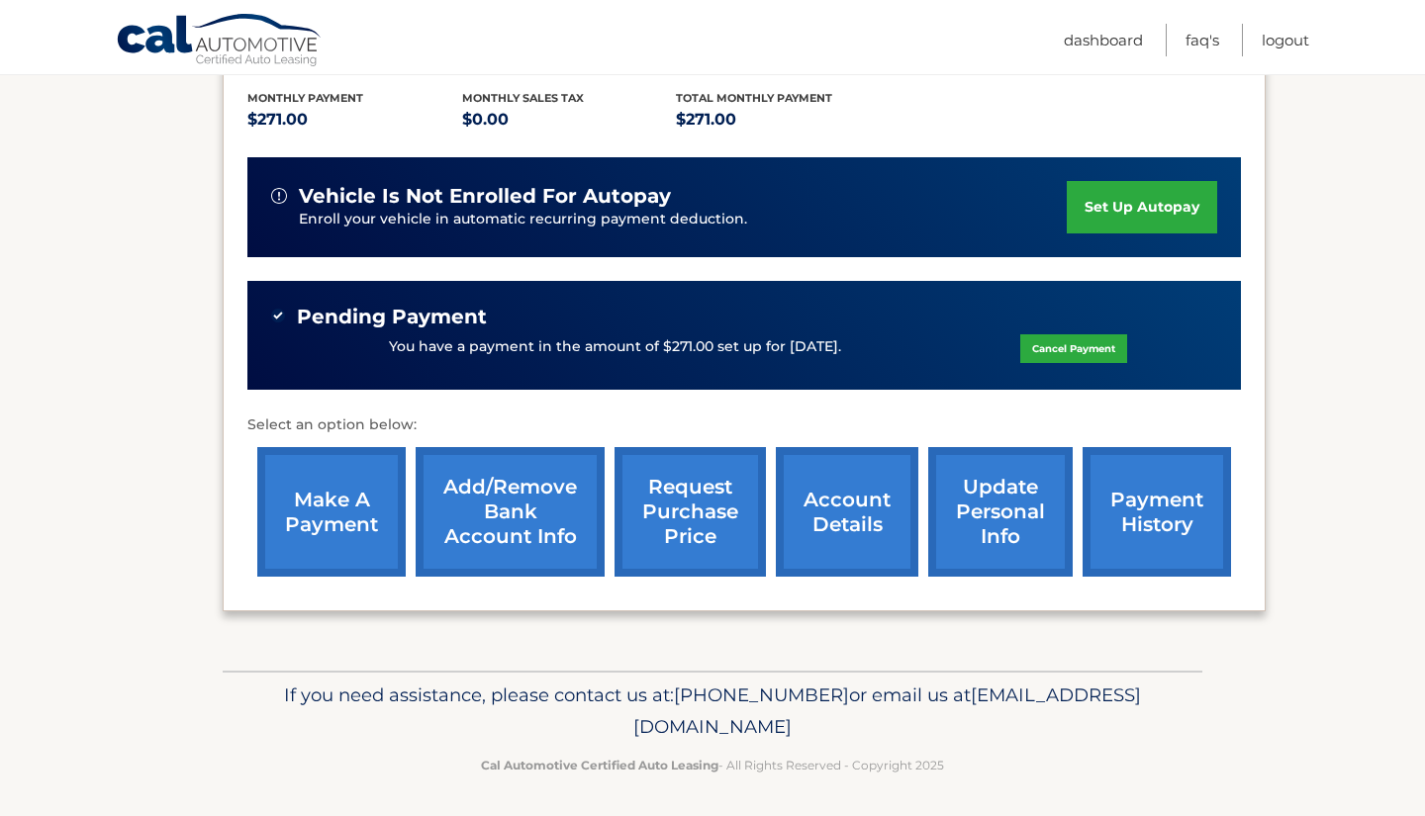
scroll to position [415, 0]
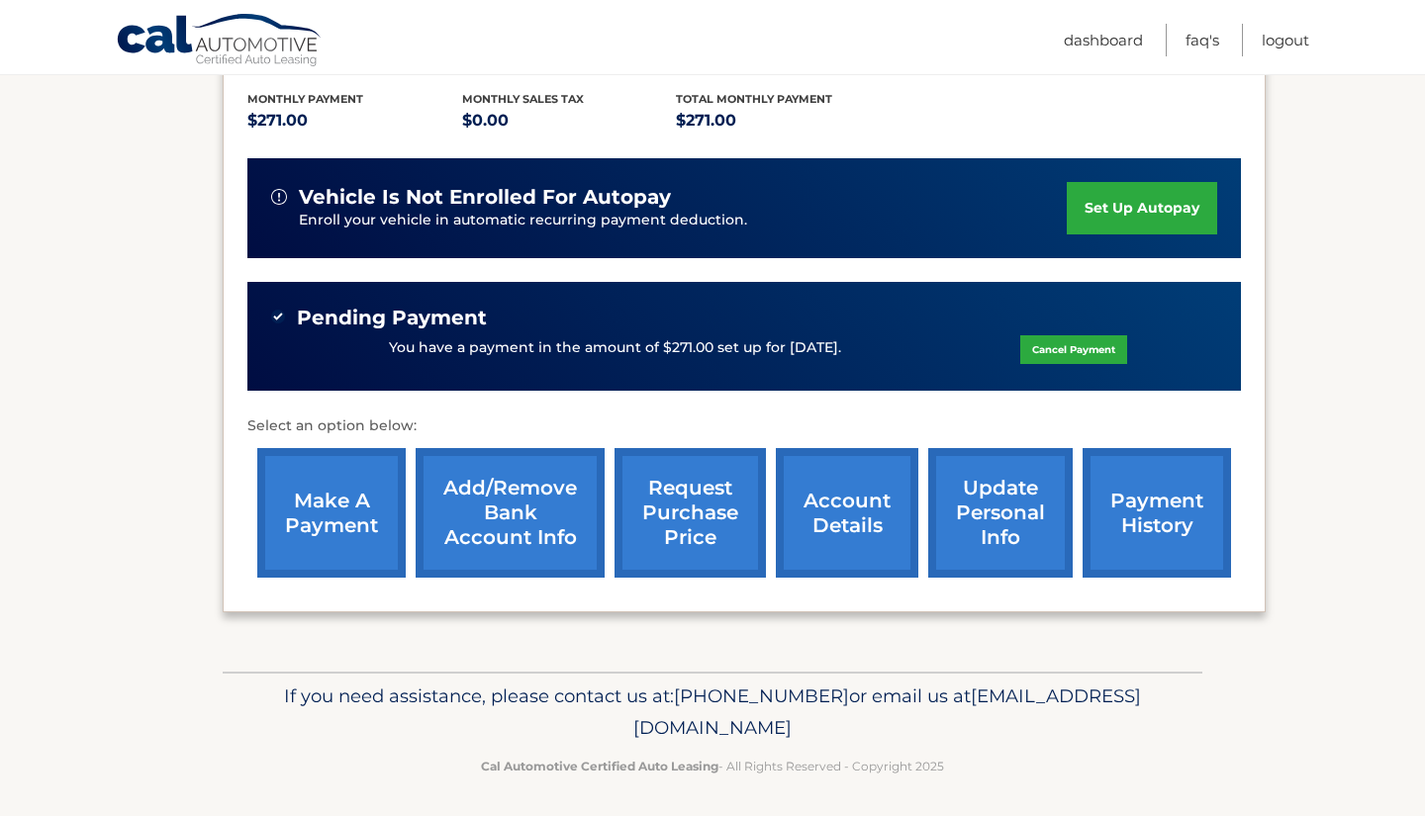
click at [763, 720] on span "[EMAIL_ADDRESS][DOMAIN_NAME]" at bounding box center [887, 712] width 508 height 54
